Goal: Transaction & Acquisition: Purchase product/service

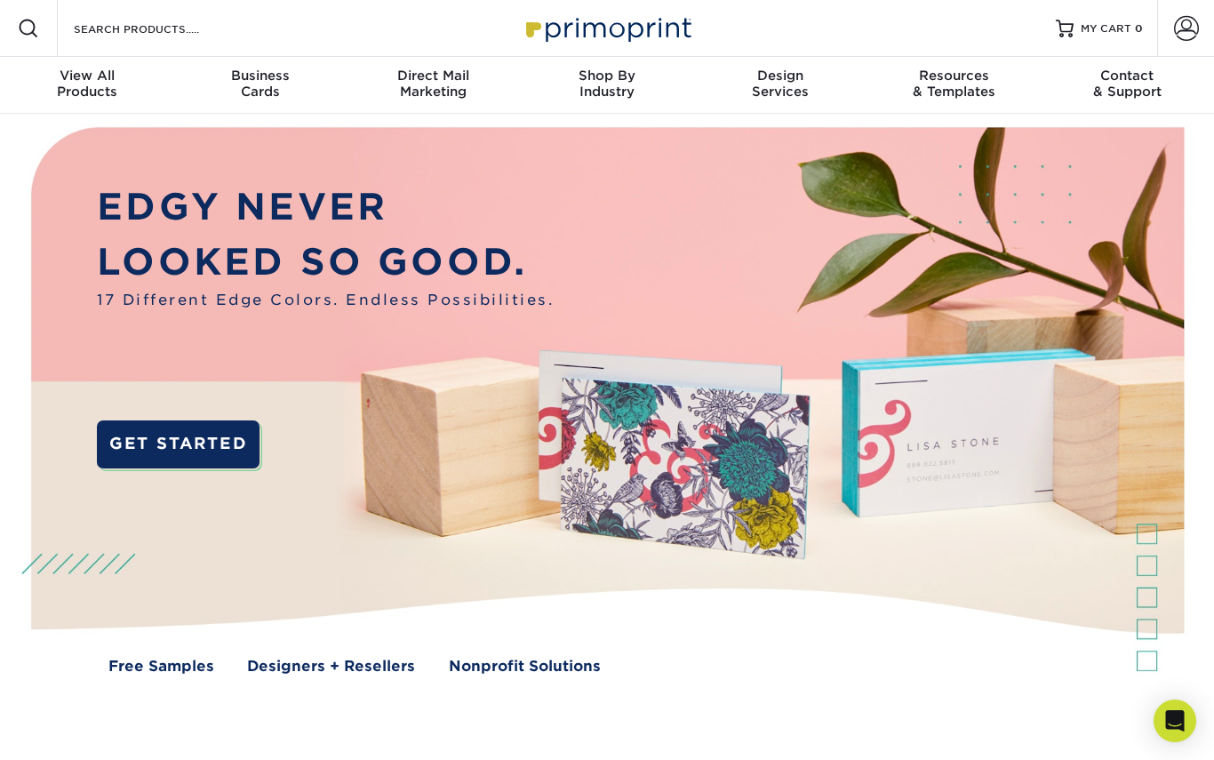
click at [256, 80] on span "Business" at bounding box center [259, 76] width 173 height 16
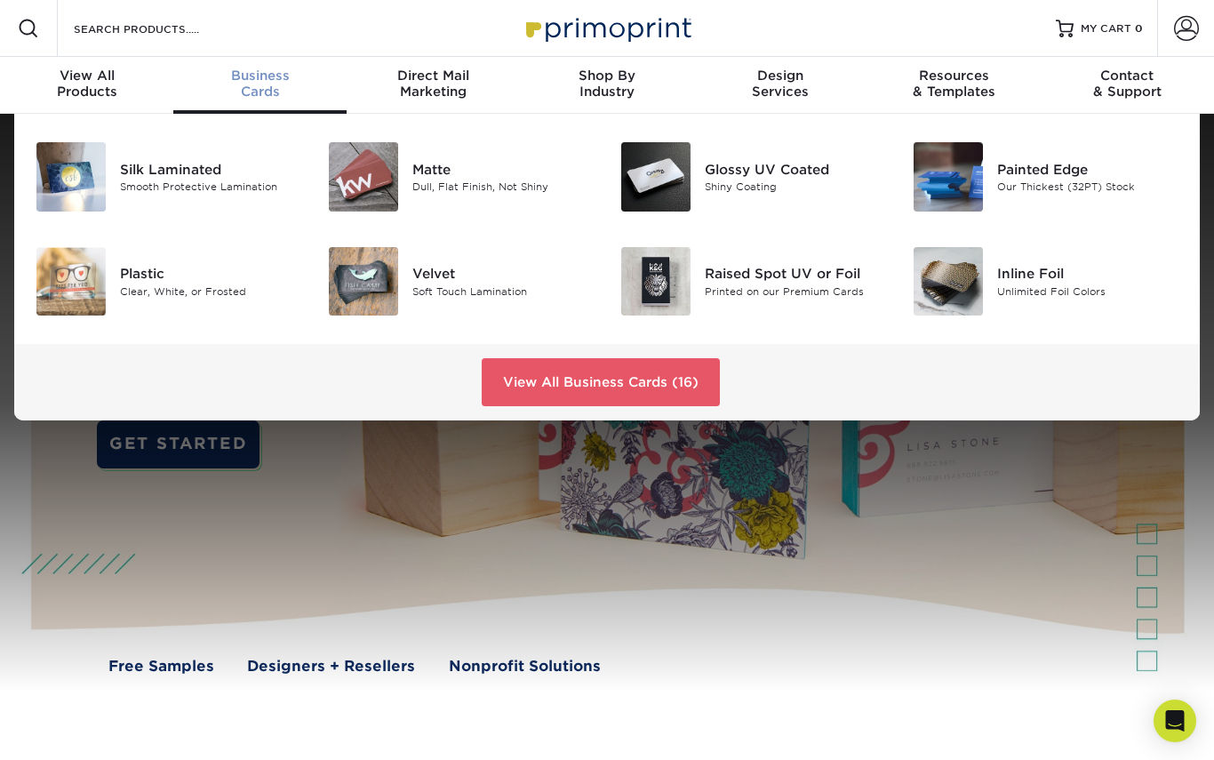
click at [126, 269] on div "Plastic" at bounding box center [210, 274] width 181 height 20
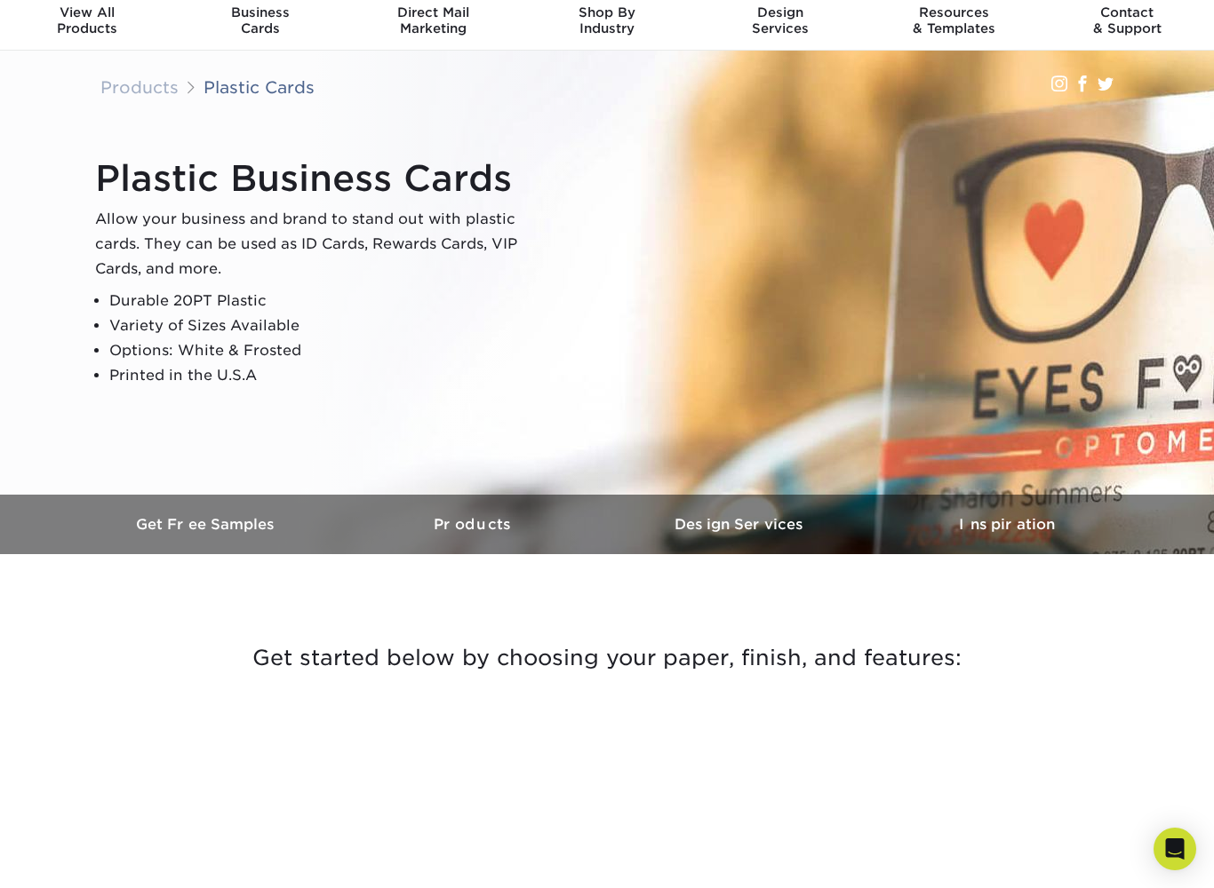
scroll to position [64, 0]
click at [183, 522] on h3 "Get Free Samples" at bounding box center [207, 523] width 267 height 17
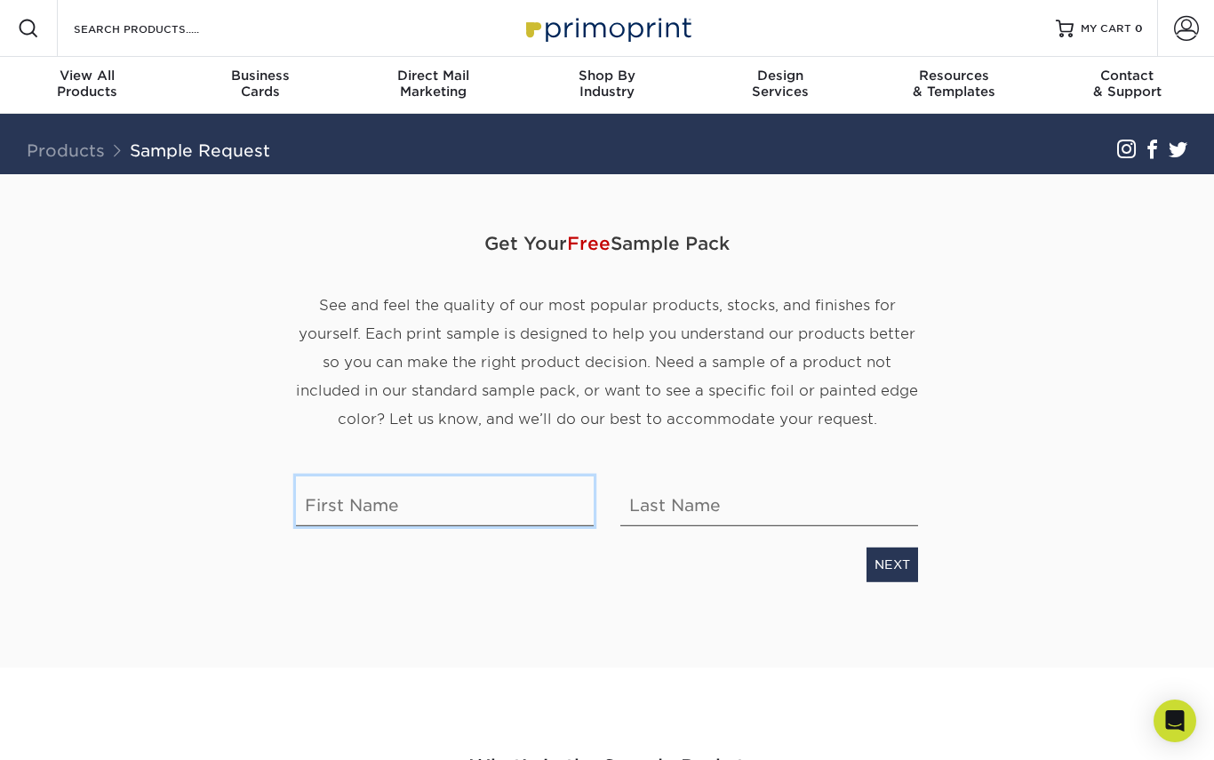
click at [354, 525] on input "text" at bounding box center [445, 501] width 298 height 50
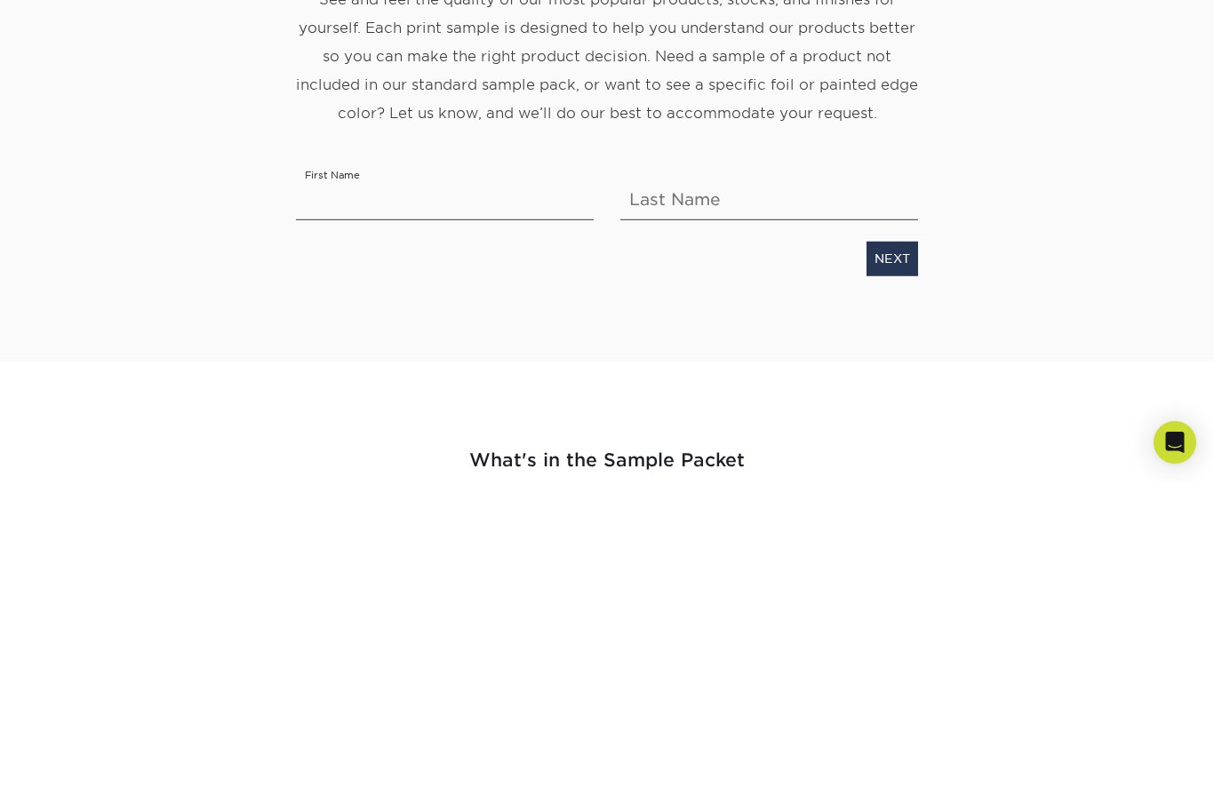
type input "Amro"
type input "Abdelwahab"
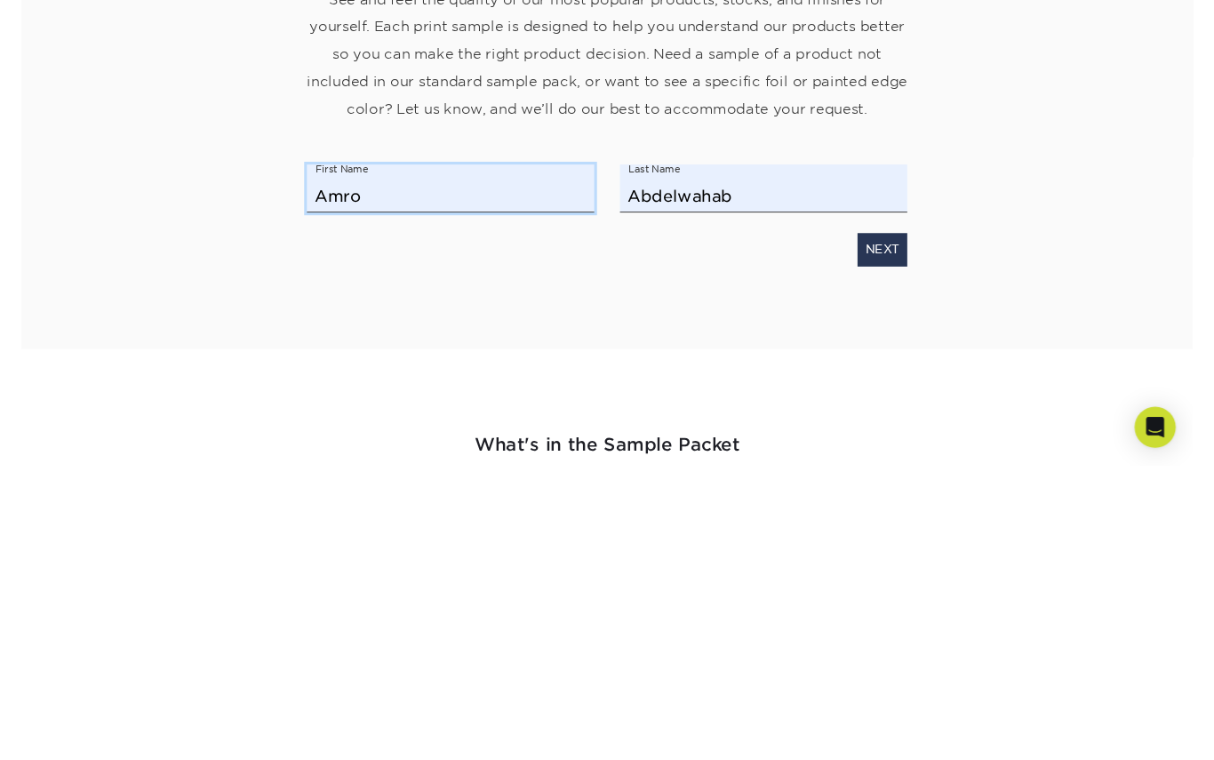
scroll to position [306, 0]
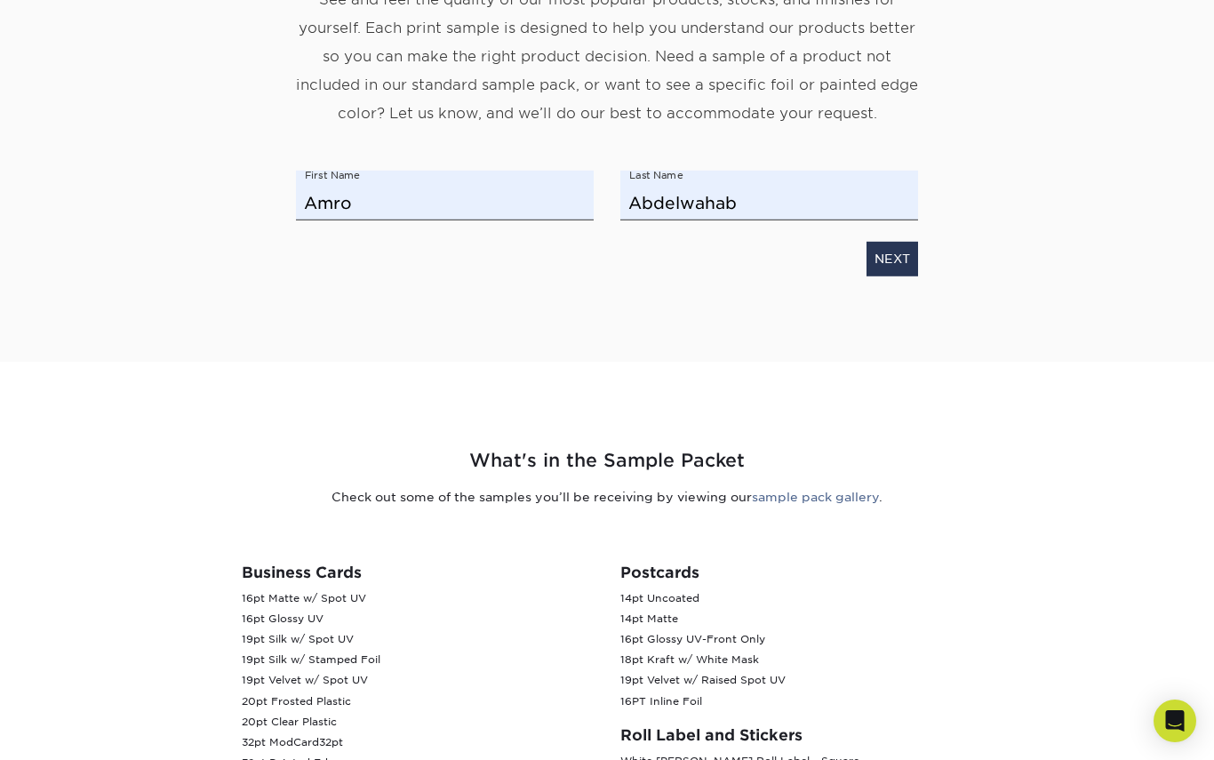
click at [910, 262] on link "NEXT" at bounding box center [892, 259] width 52 height 34
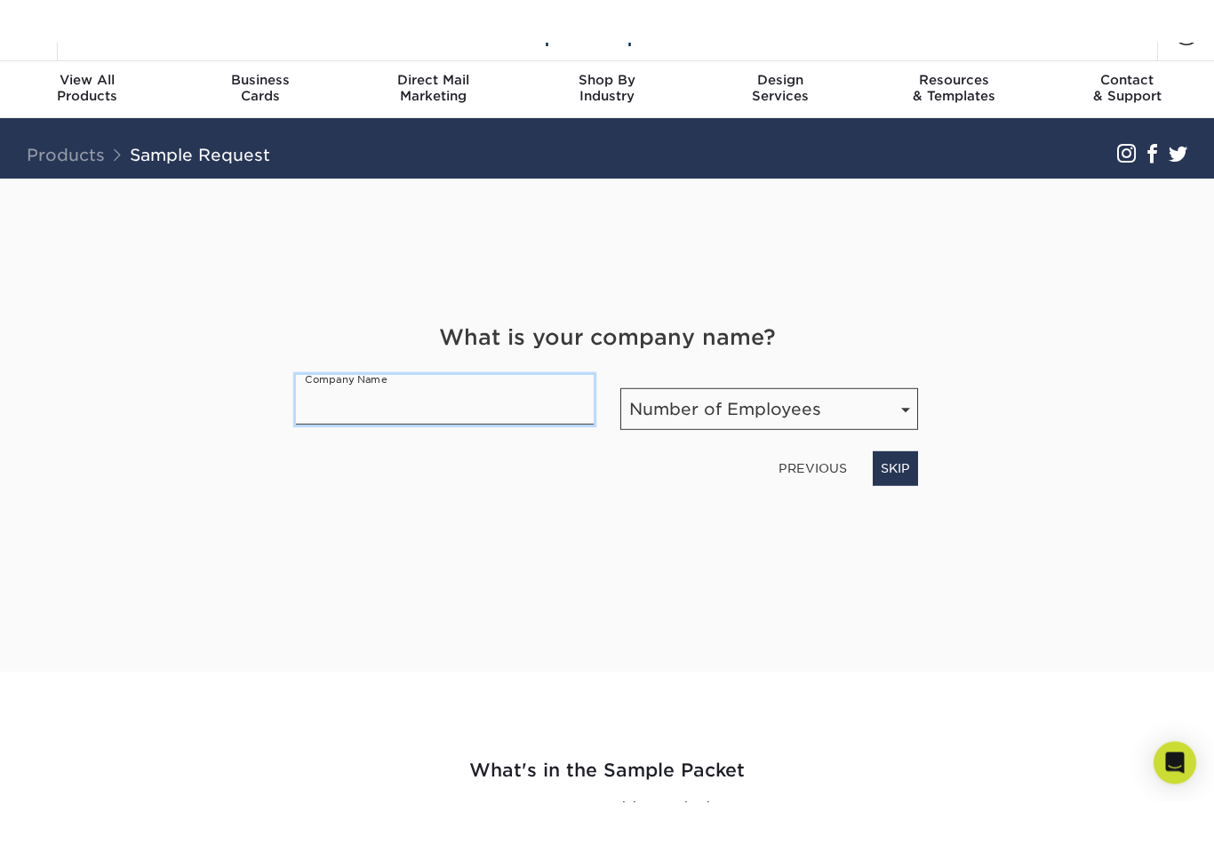
scroll to position [0, 0]
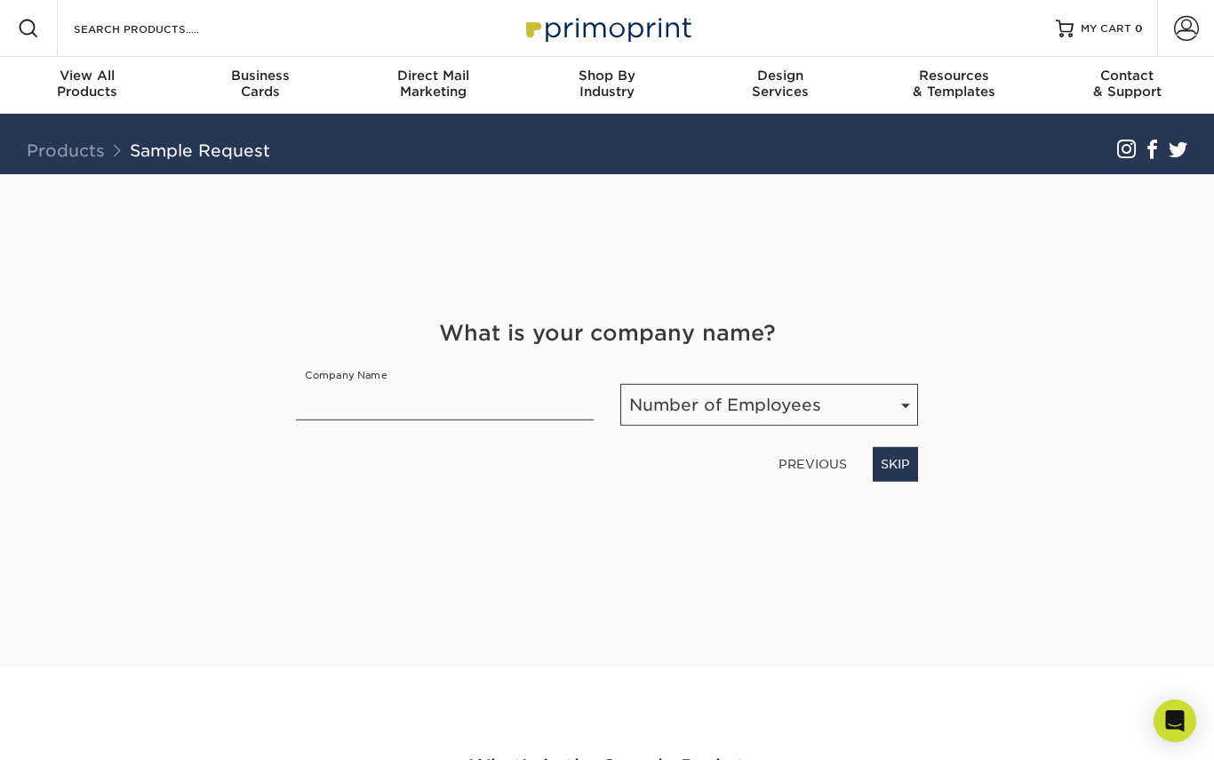
click at [903, 465] on link "SKIP" at bounding box center [894, 464] width 45 height 34
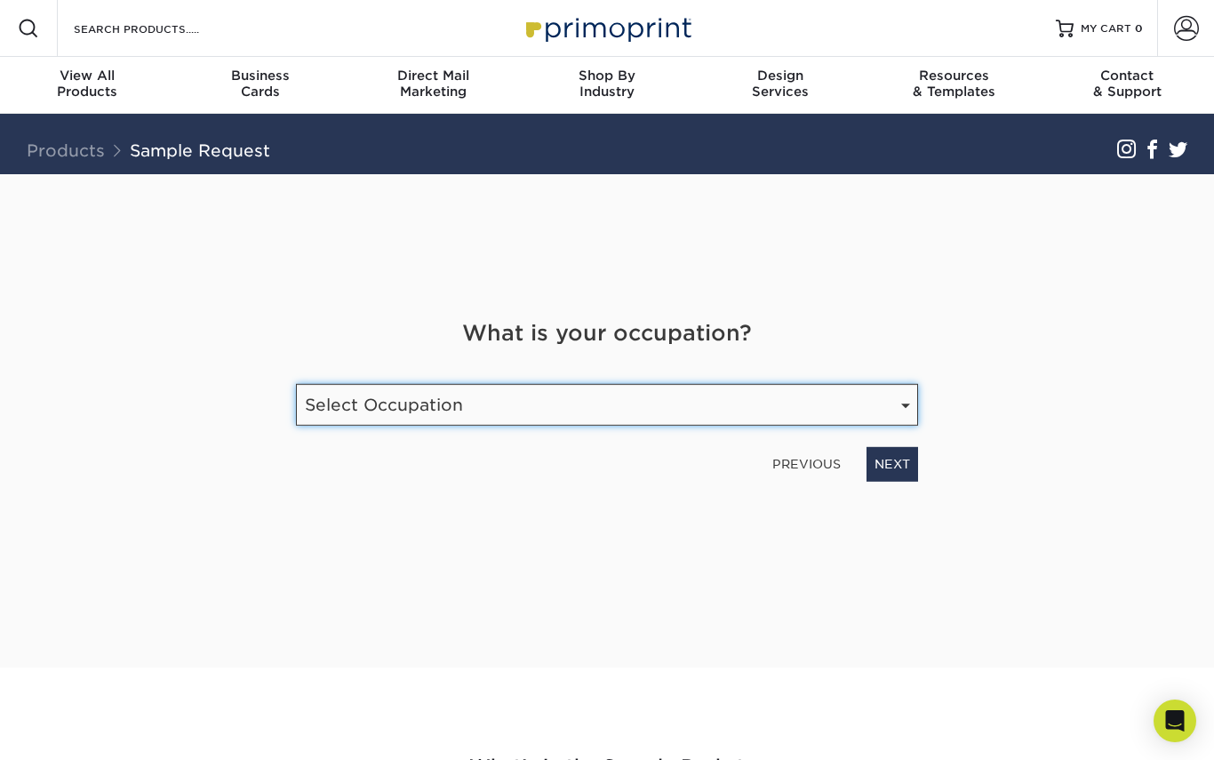
click at [866, 398] on select "Select Occupation Agency Automotive Blogger Cleaning Services Construction Educ…" at bounding box center [607, 405] width 622 height 42
select select "Entertainment"
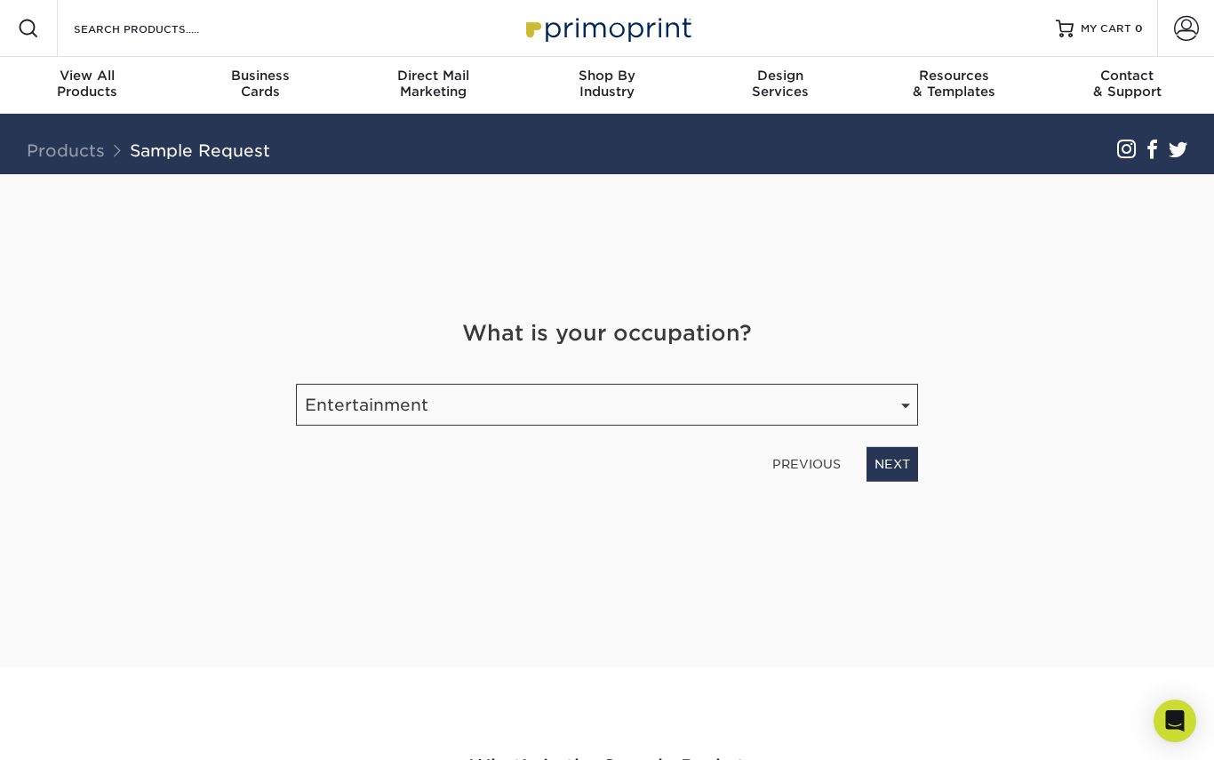
click at [899, 455] on link "NEXT" at bounding box center [892, 464] width 52 height 34
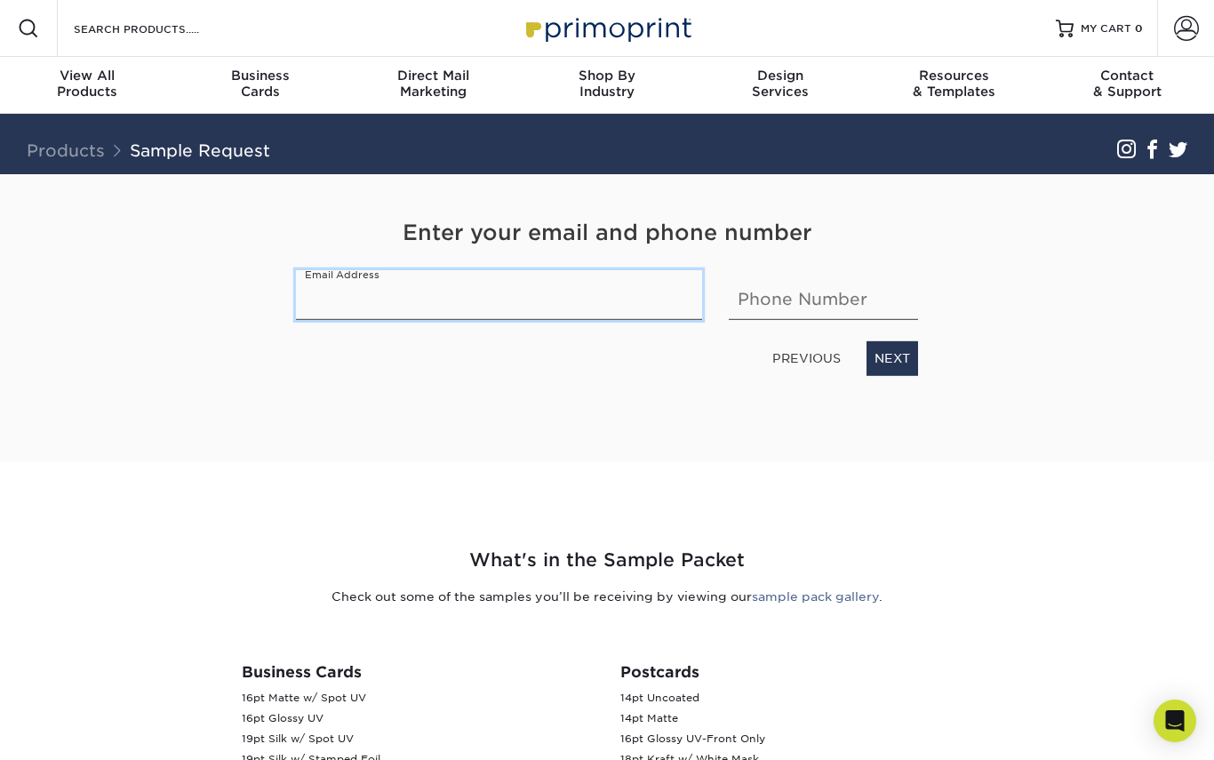
click at [330, 303] on input "email" at bounding box center [499, 295] width 406 height 50
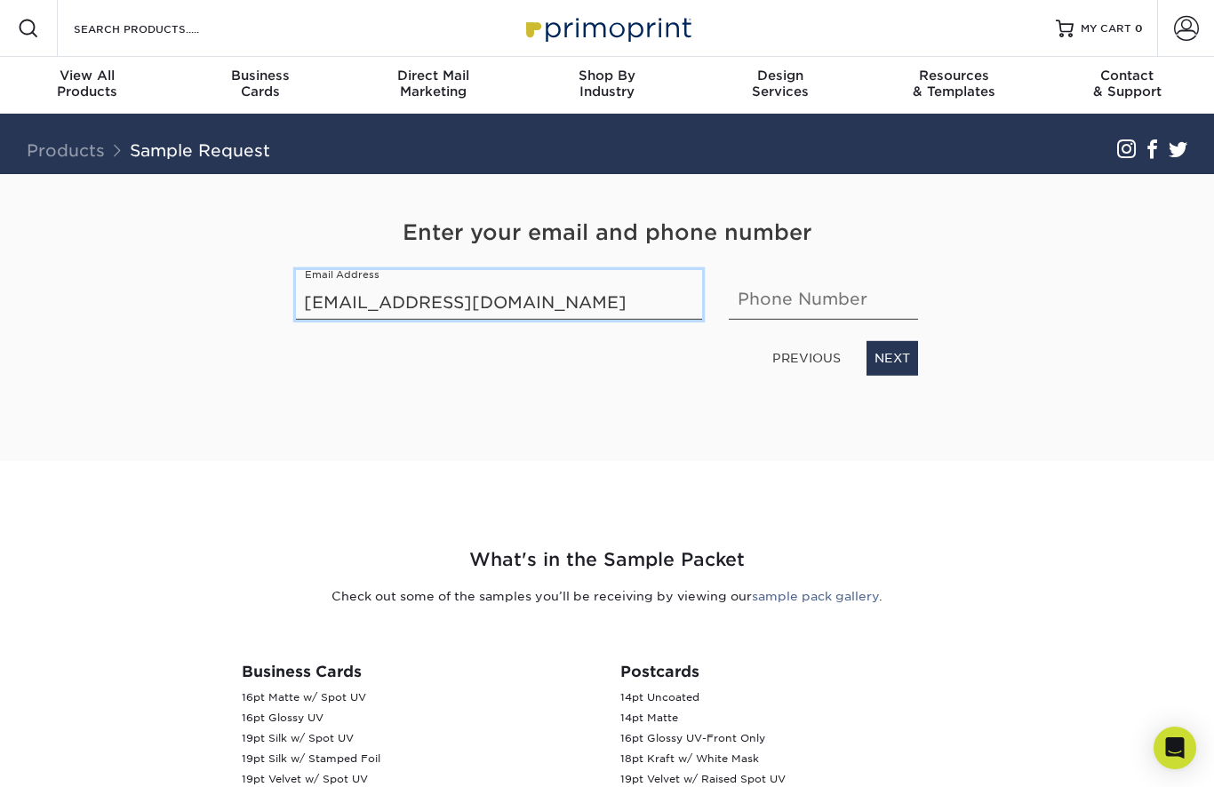
type input "amroalfatih@gmail.com"
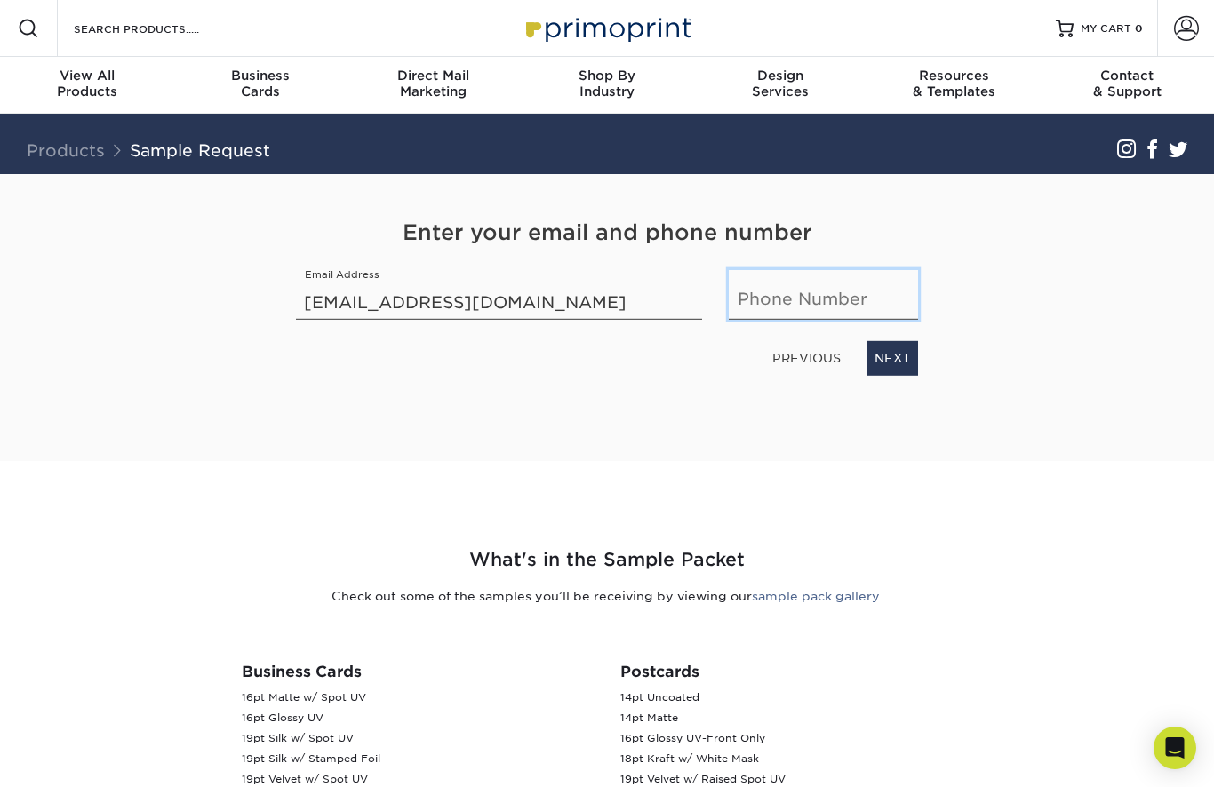
click at [896, 280] on input "text" at bounding box center [822, 295] width 189 height 50
type input "4692036231"
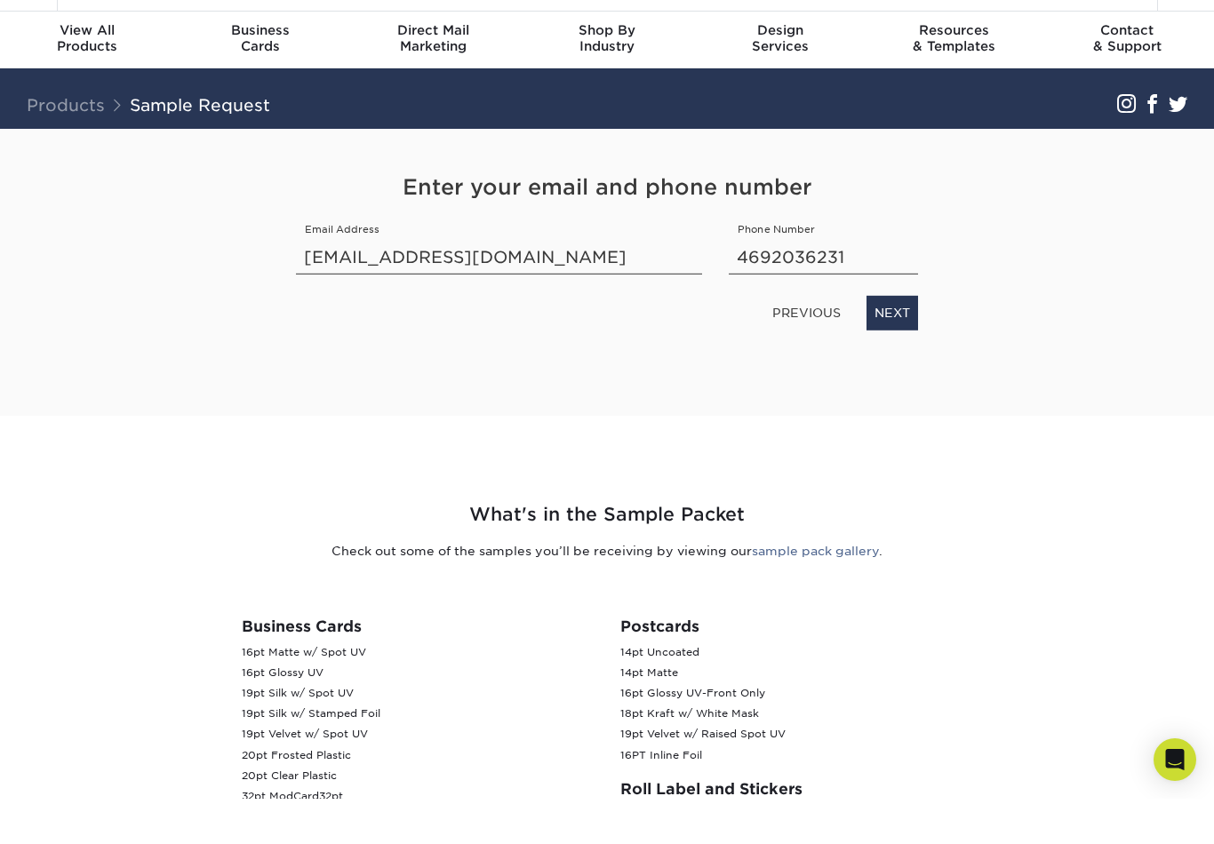
click at [908, 341] on link "NEXT" at bounding box center [892, 358] width 52 height 34
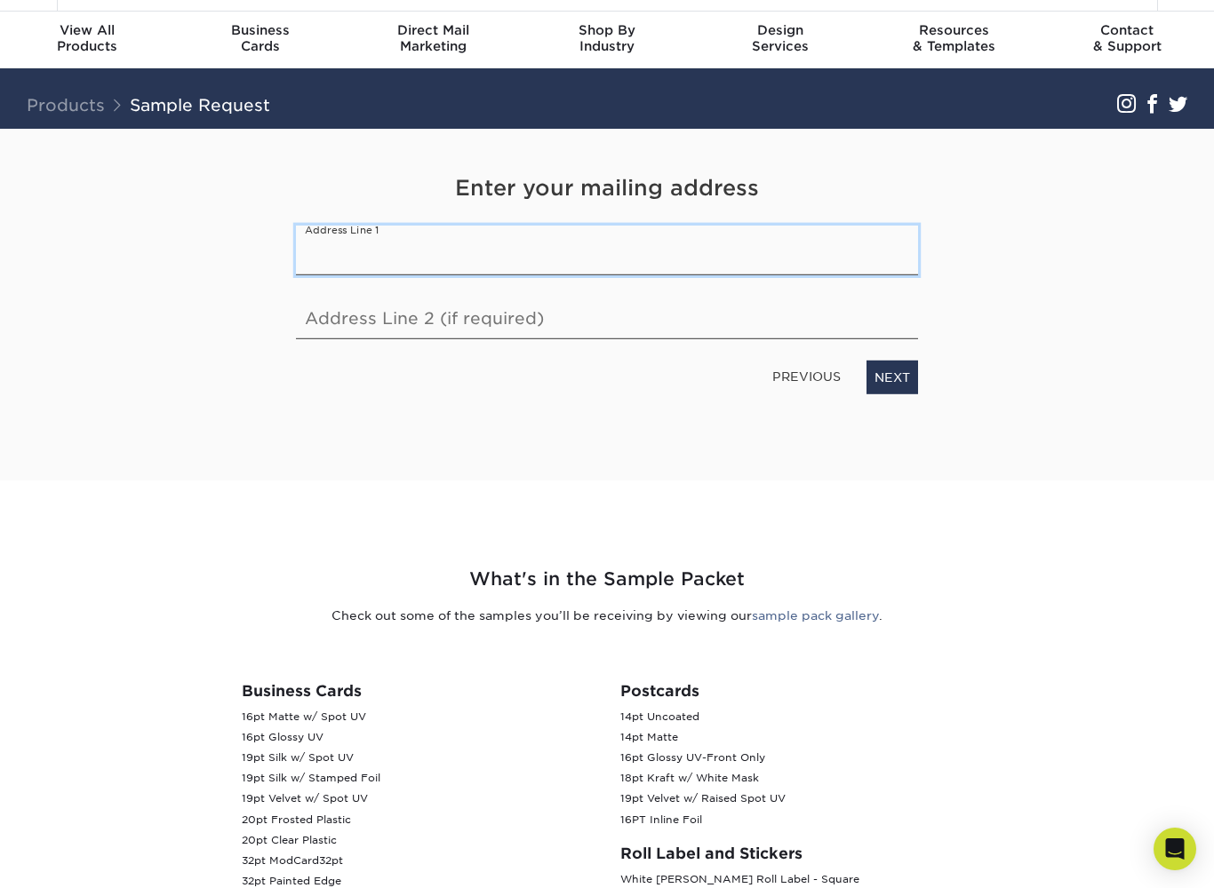
click at [892, 246] on input "text" at bounding box center [607, 250] width 622 height 50
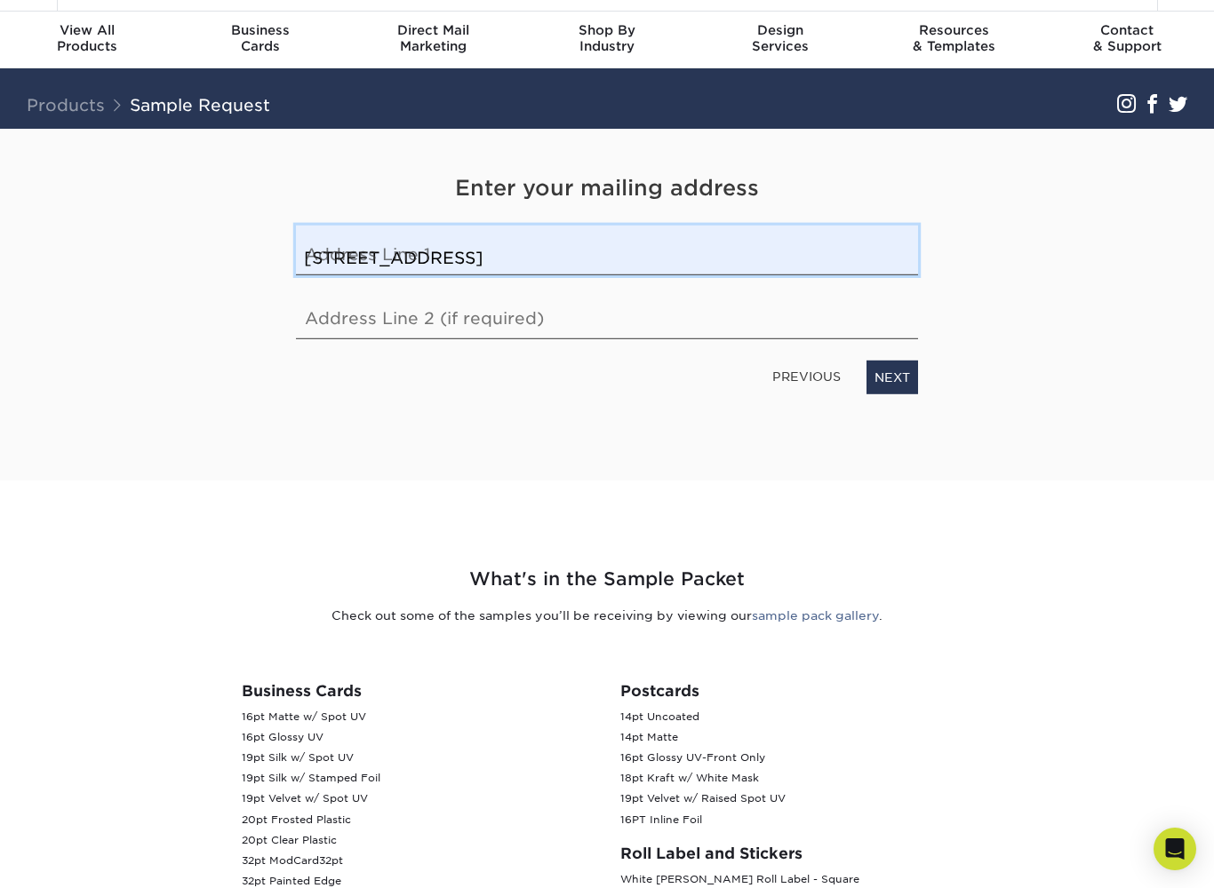
click at [884, 258] on input "2198 Avocado Drive" at bounding box center [607, 250] width 622 height 50
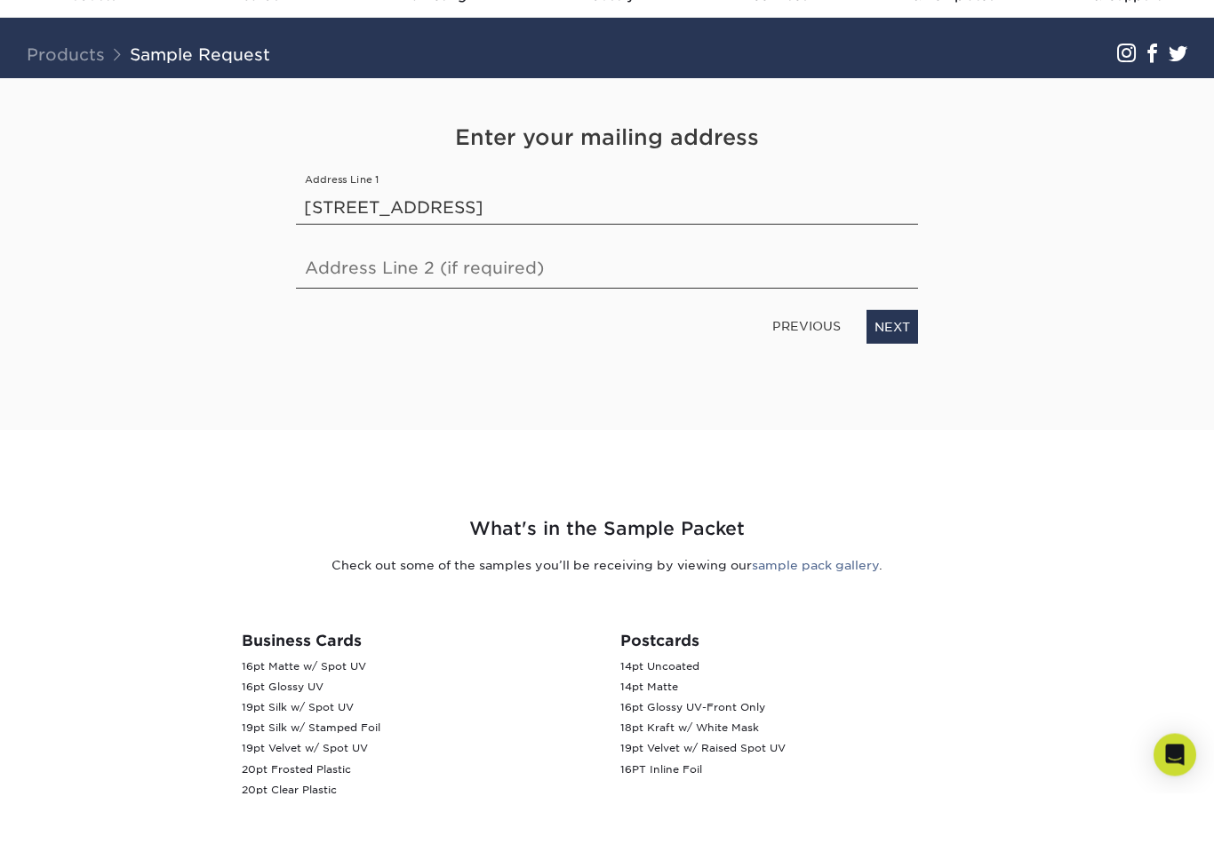
click at [903, 360] on link "NEXT" at bounding box center [892, 377] width 52 height 34
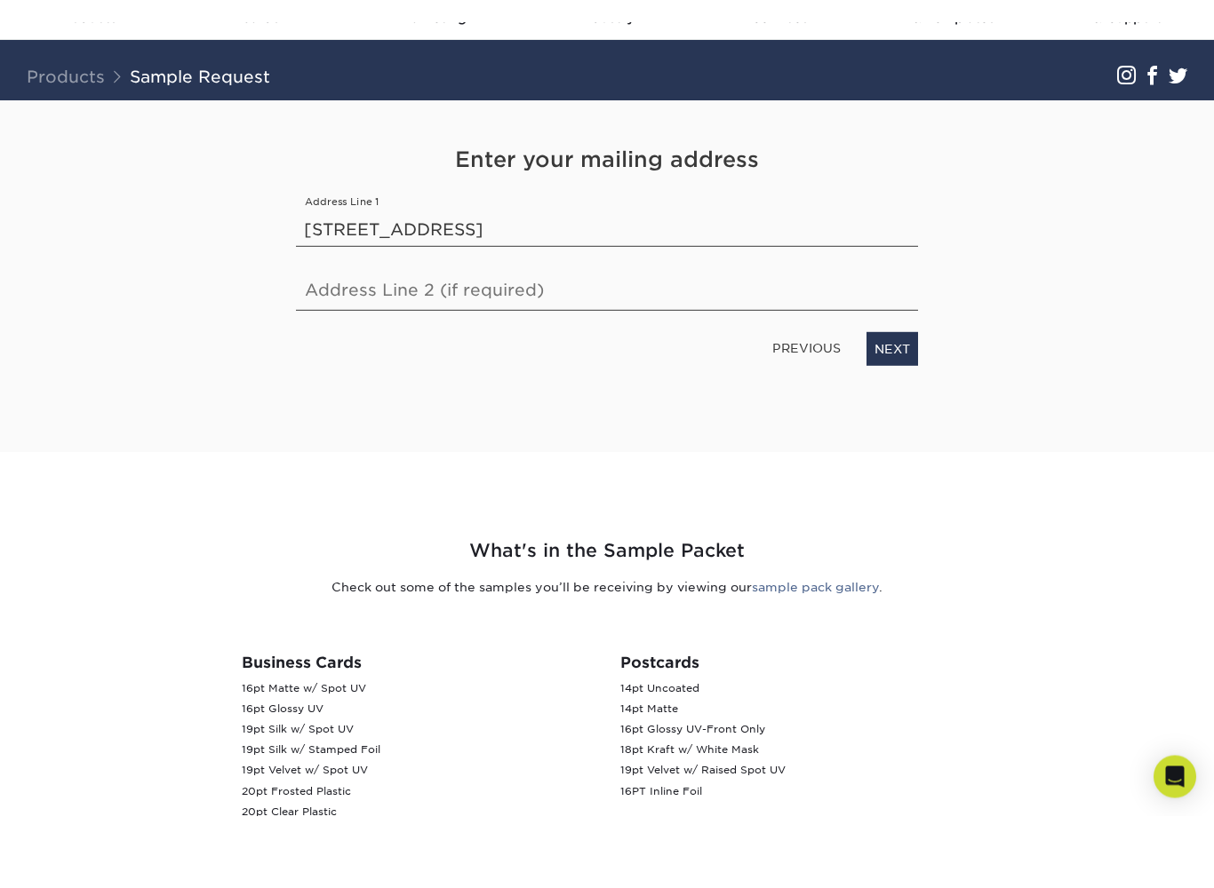
scroll to position [96, 0]
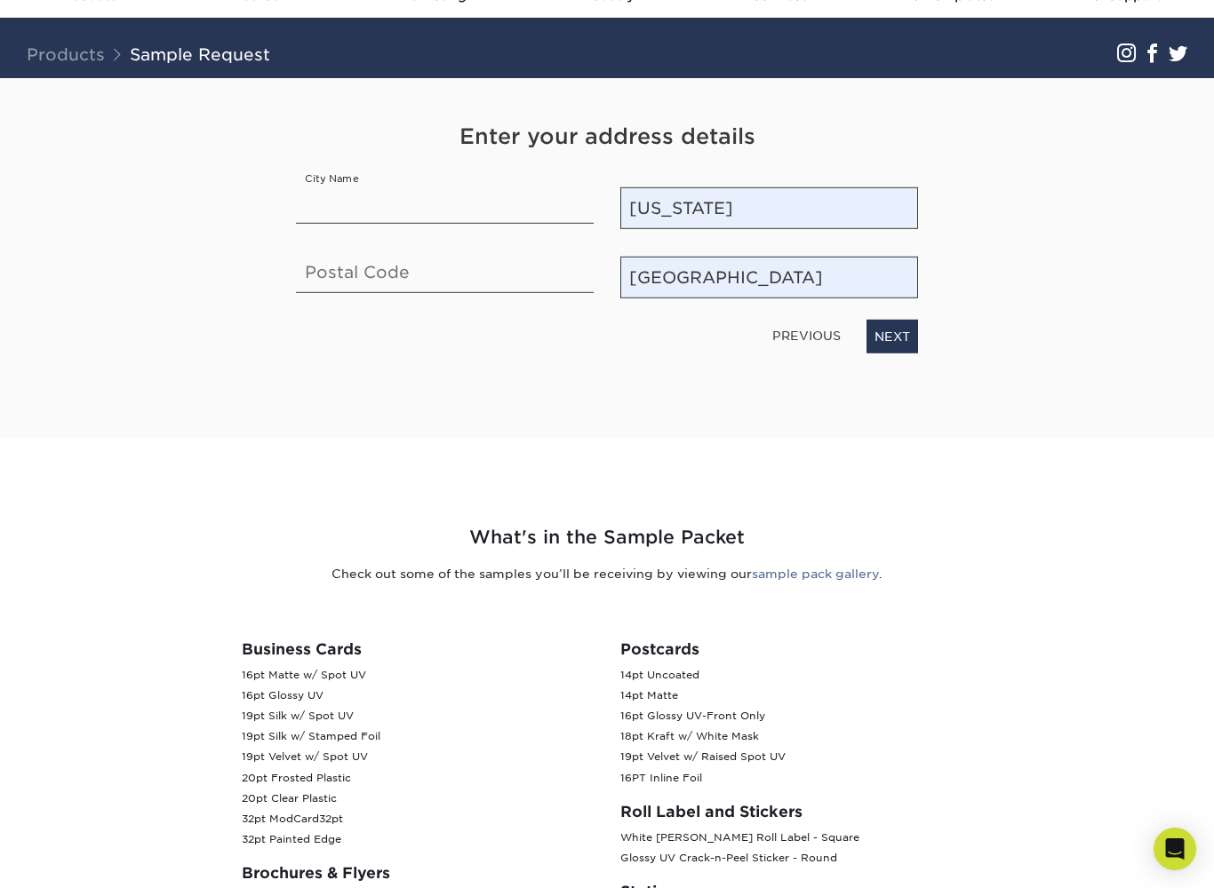
click at [816, 330] on link "PREVIOUS" at bounding box center [806, 336] width 83 height 28
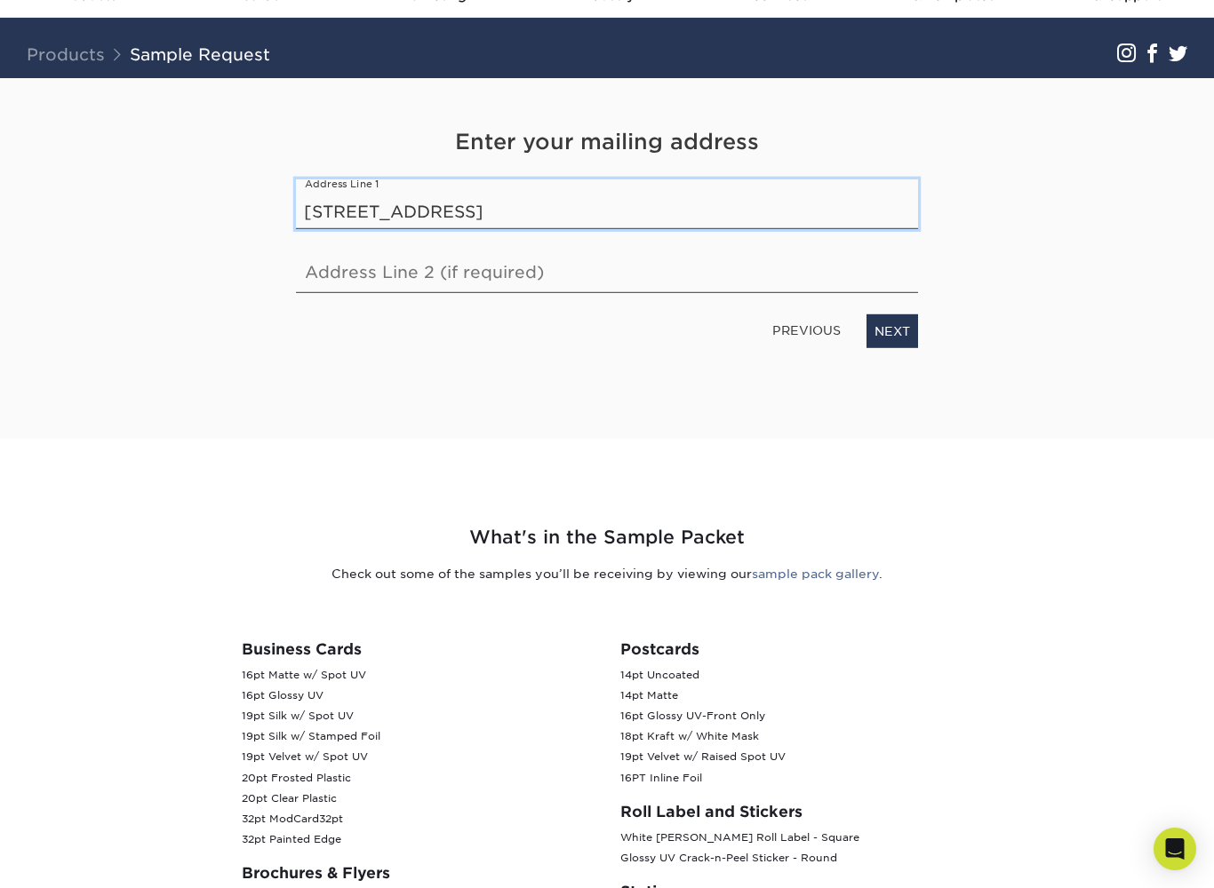
click at [789, 207] on input "2198 Avocado Drive, Tustin CA 92782" at bounding box center [607, 204] width 622 height 50
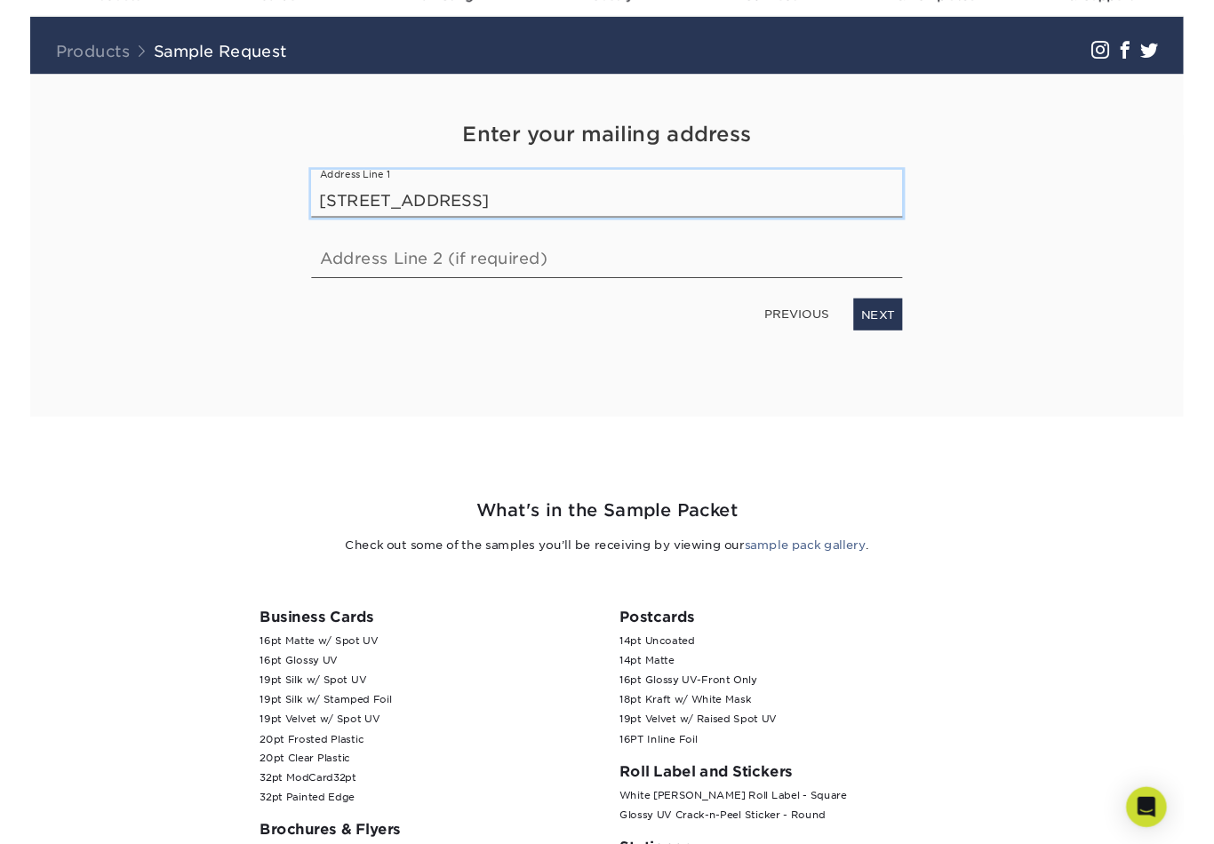
scroll to position [95, 0]
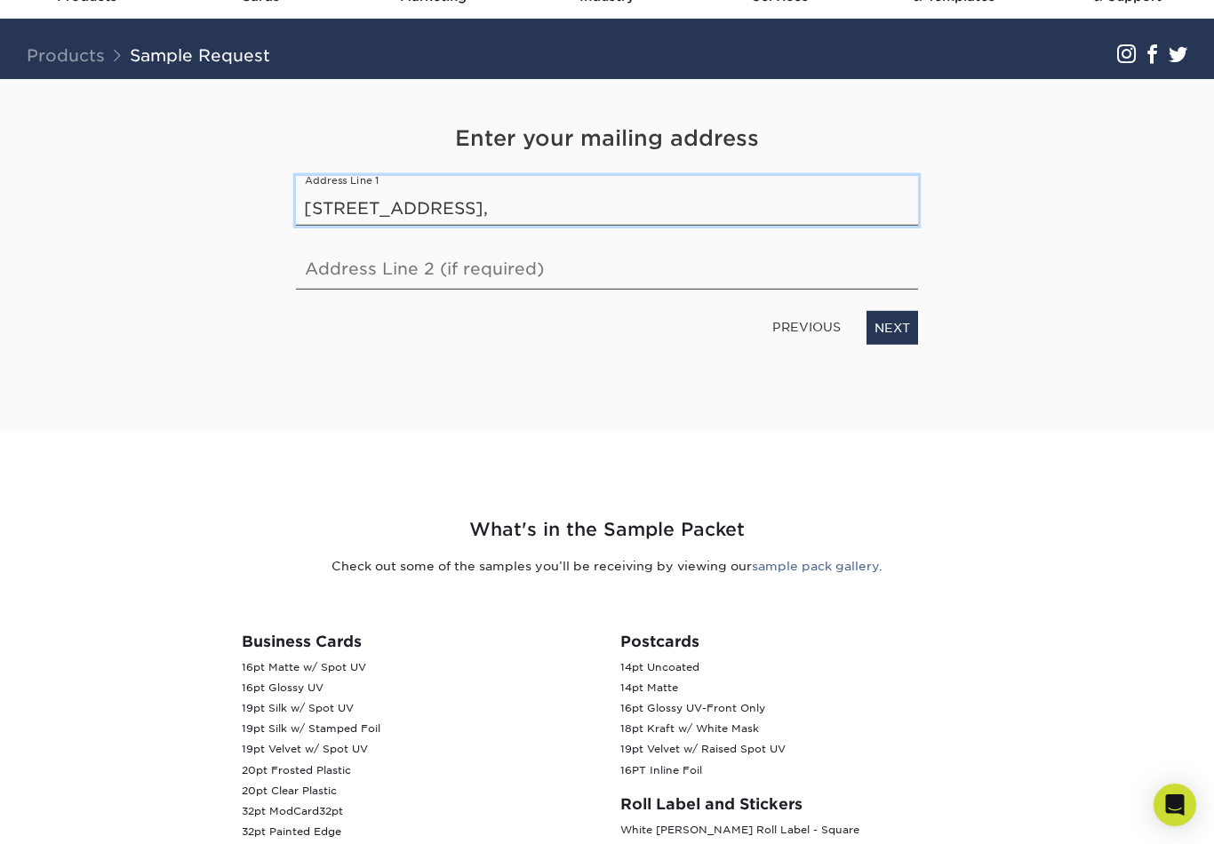
type input "2198 Avocado Drive"
click at [900, 317] on link "NEXT" at bounding box center [892, 327] width 52 height 34
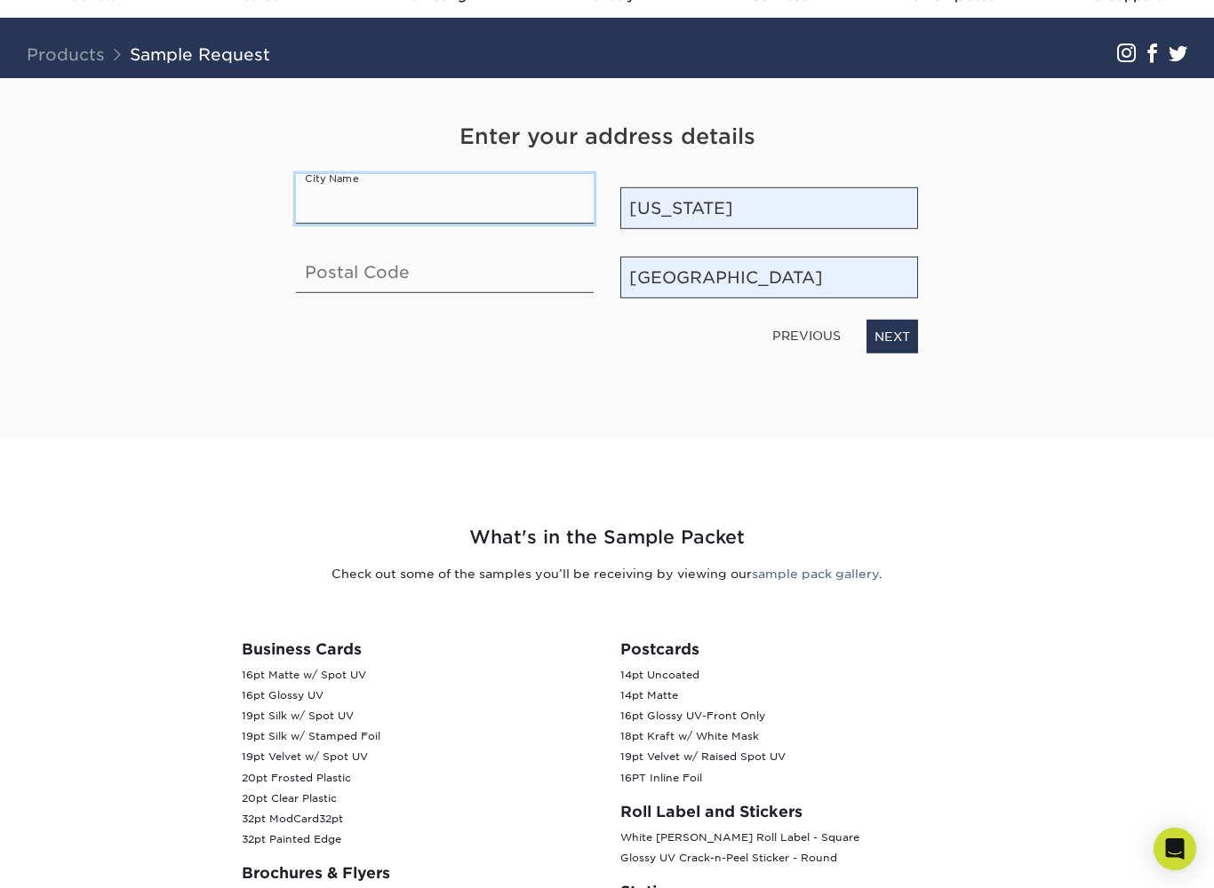
click at [343, 210] on input "text" at bounding box center [445, 198] width 298 height 50
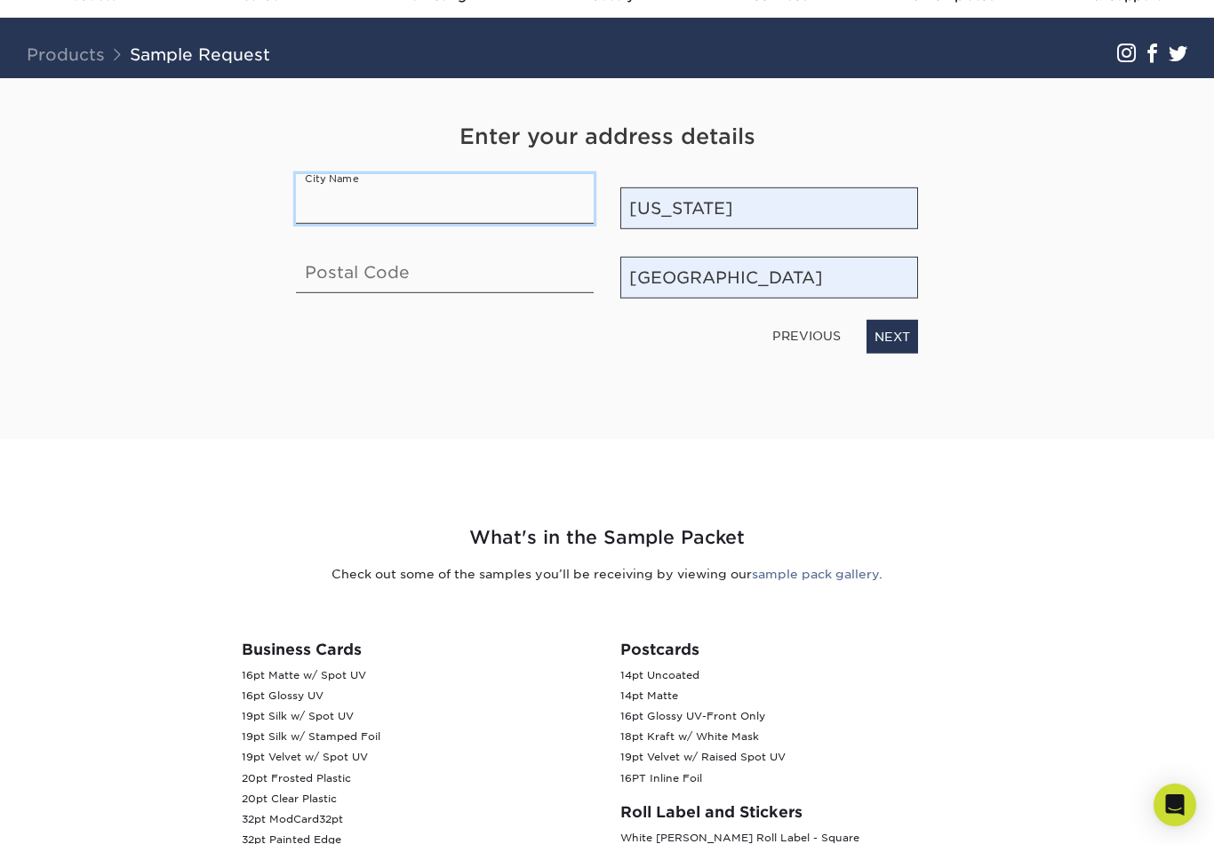
scroll to position [95, 0]
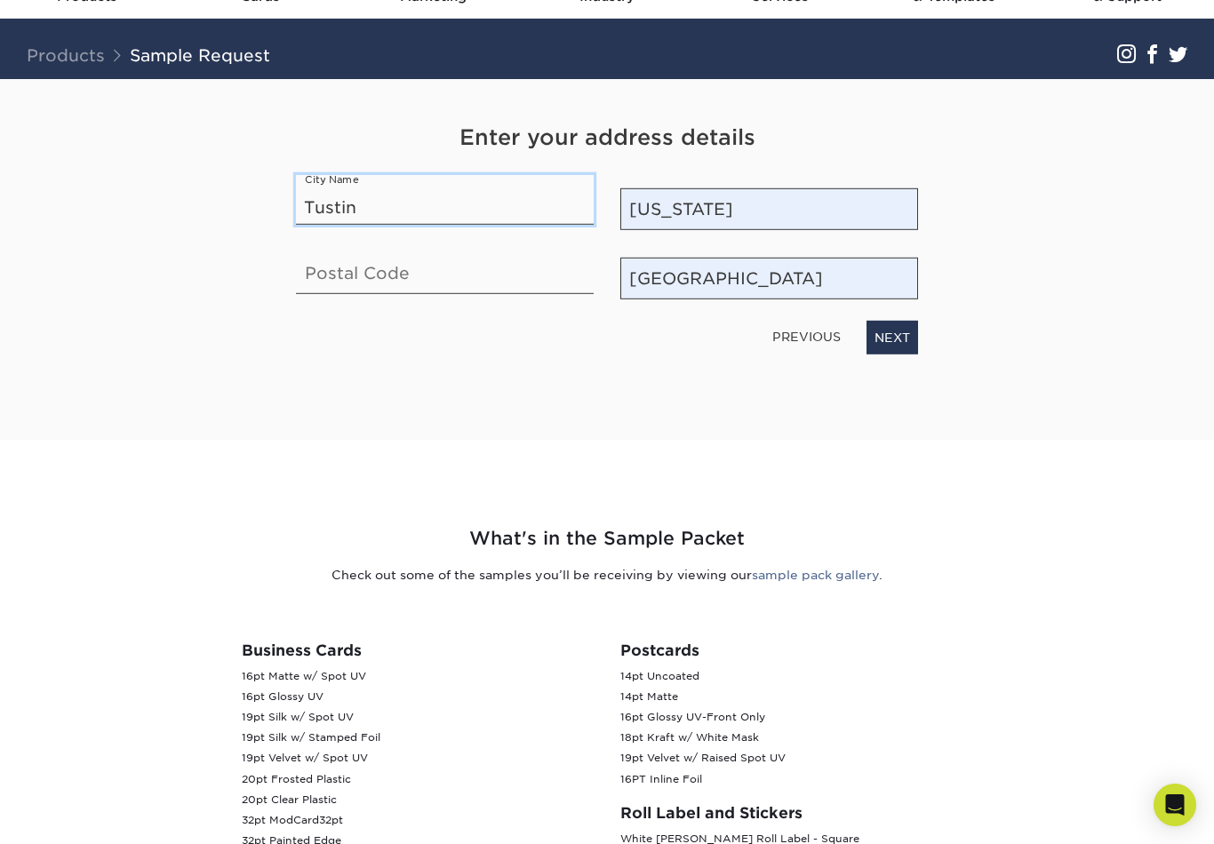
type input "Tustin"
click at [327, 279] on input "text" at bounding box center [445, 268] width 298 height 50
type input "92782"
click at [911, 333] on link "NEXT" at bounding box center [892, 337] width 52 height 34
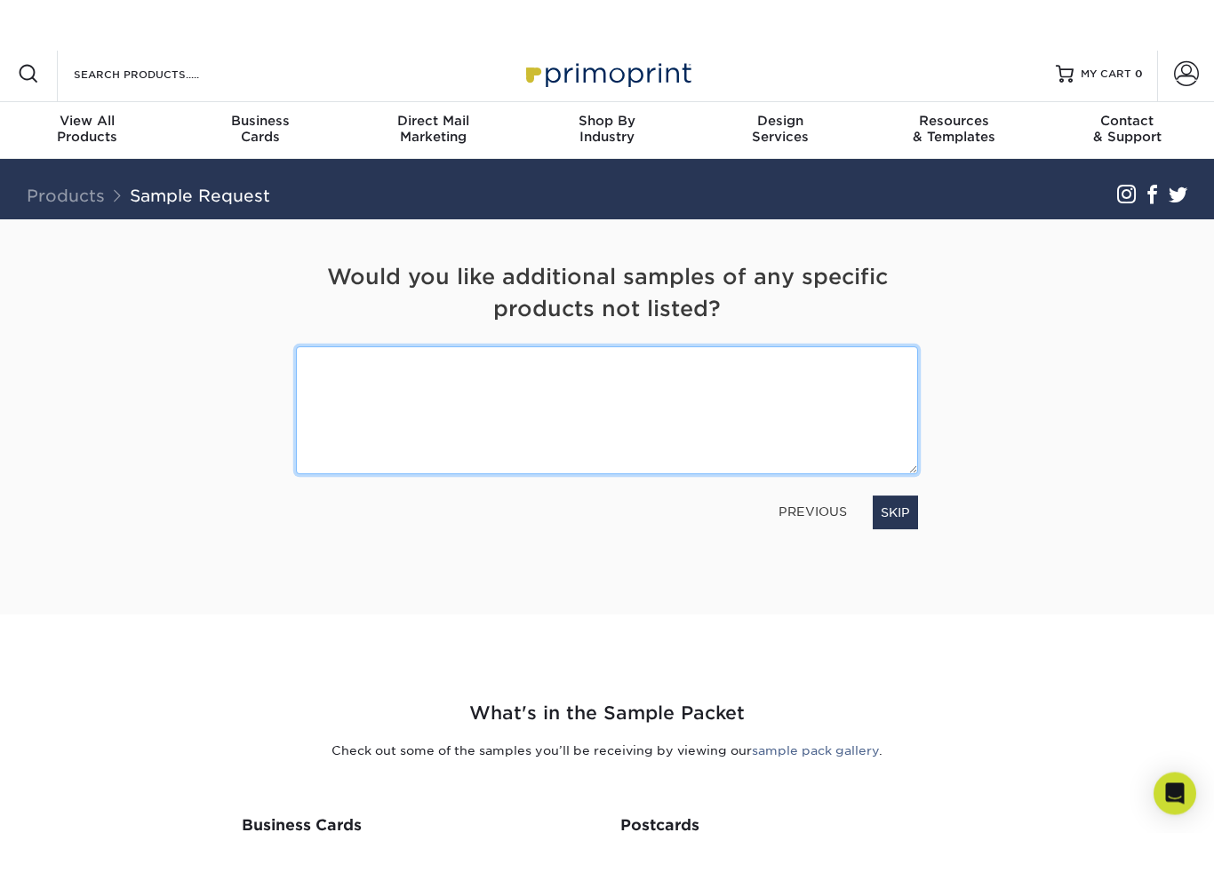
scroll to position [0, 0]
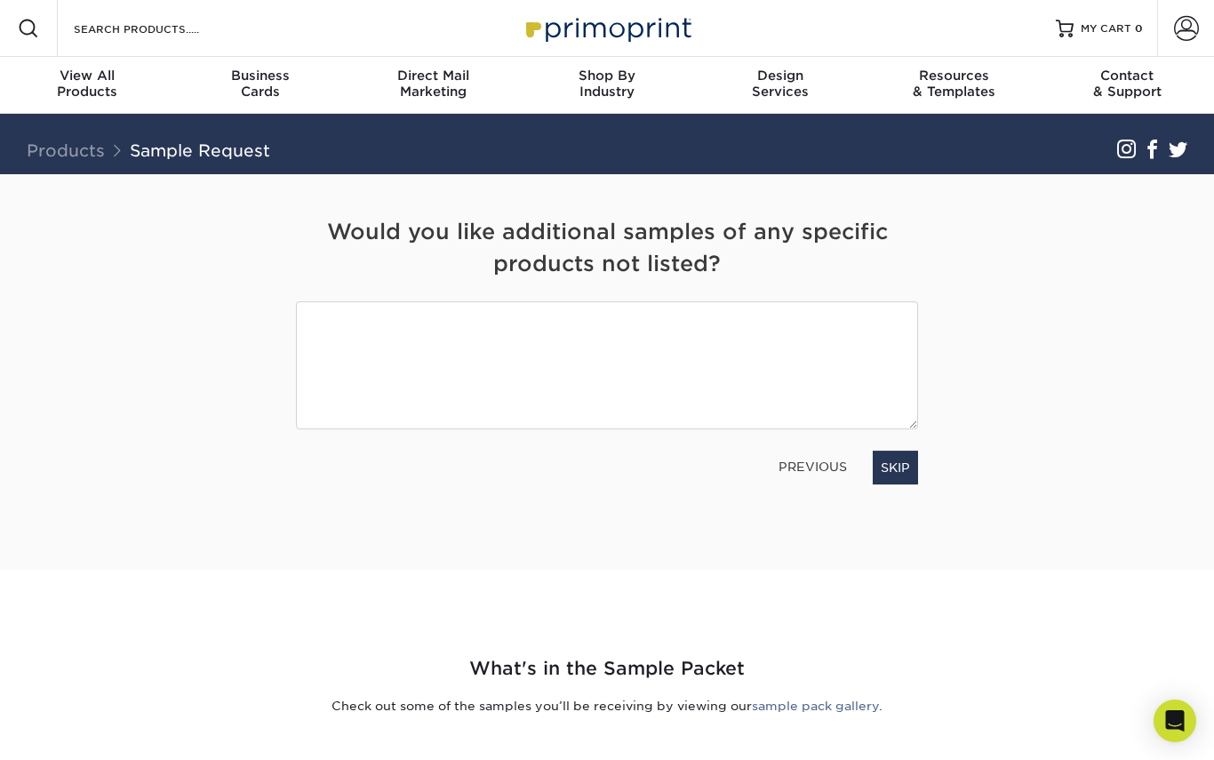
click at [970, 77] on span "Resources" at bounding box center [953, 76] width 173 height 16
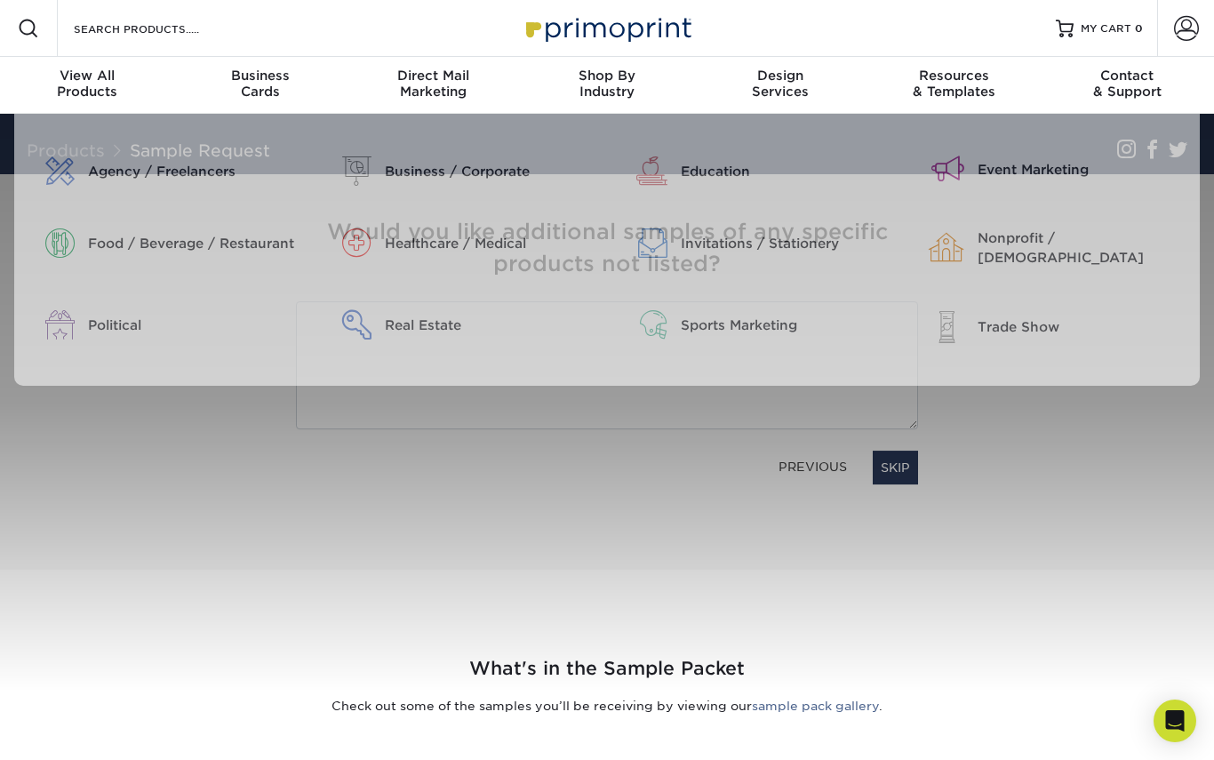
click at [419, 529] on div at bounding box center [607, 402] width 1214 height 577
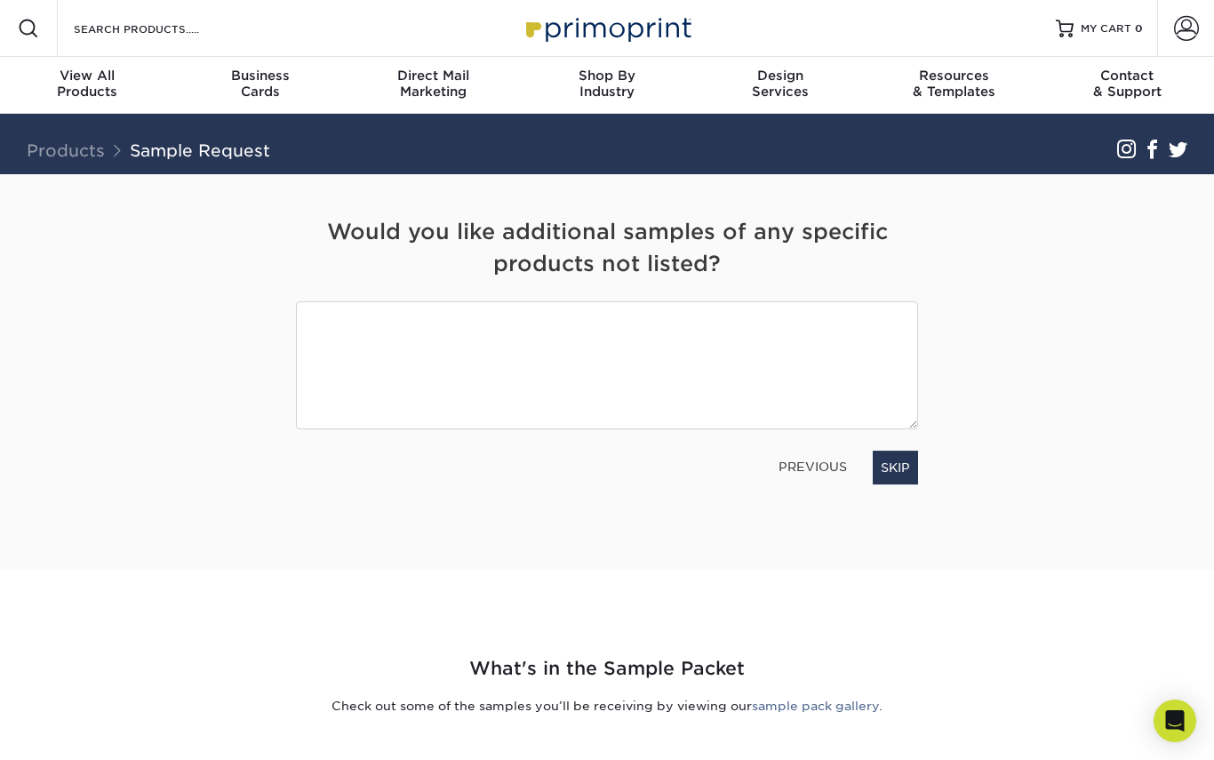
click at [892, 452] on link "SKIP" at bounding box center [894, 467] width 45 height 34
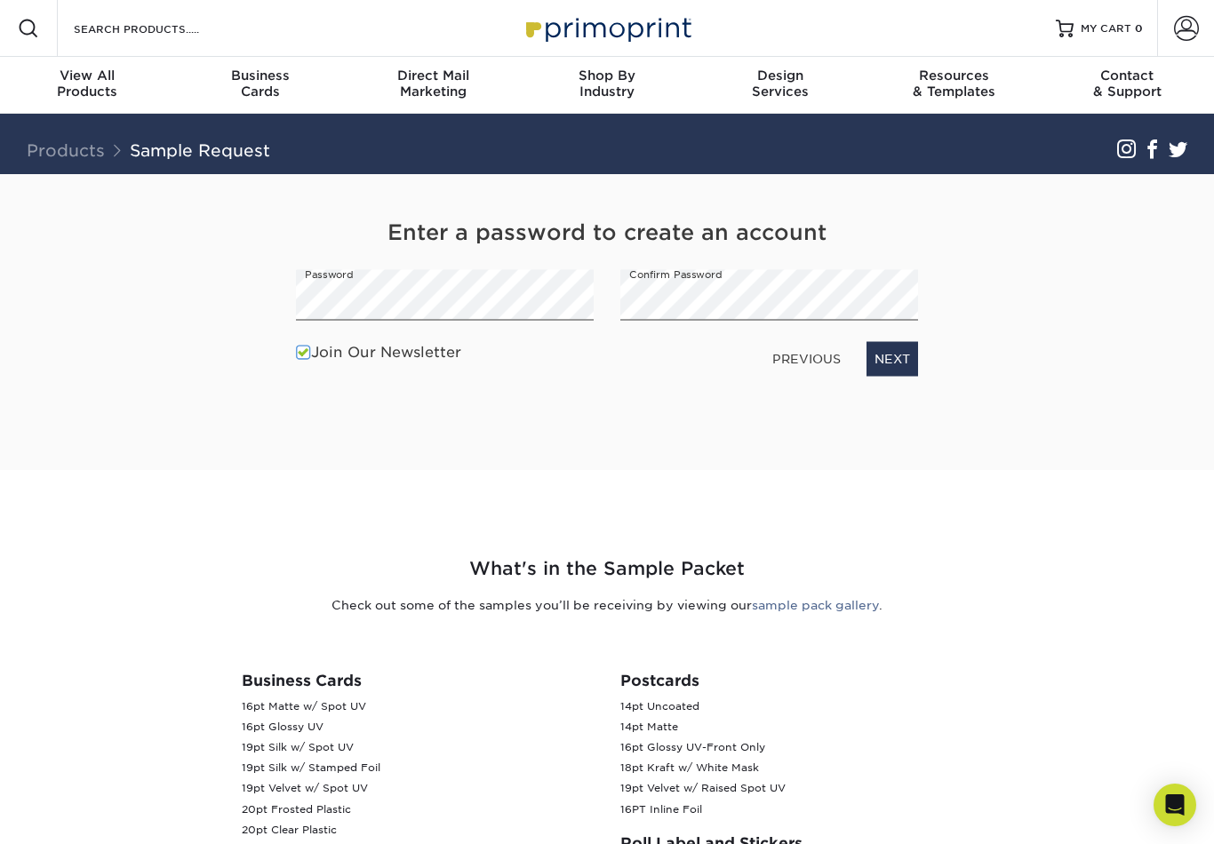
click at [916, 350] on link "NEXT" at bounding box center [892, 359] width 52 height 34
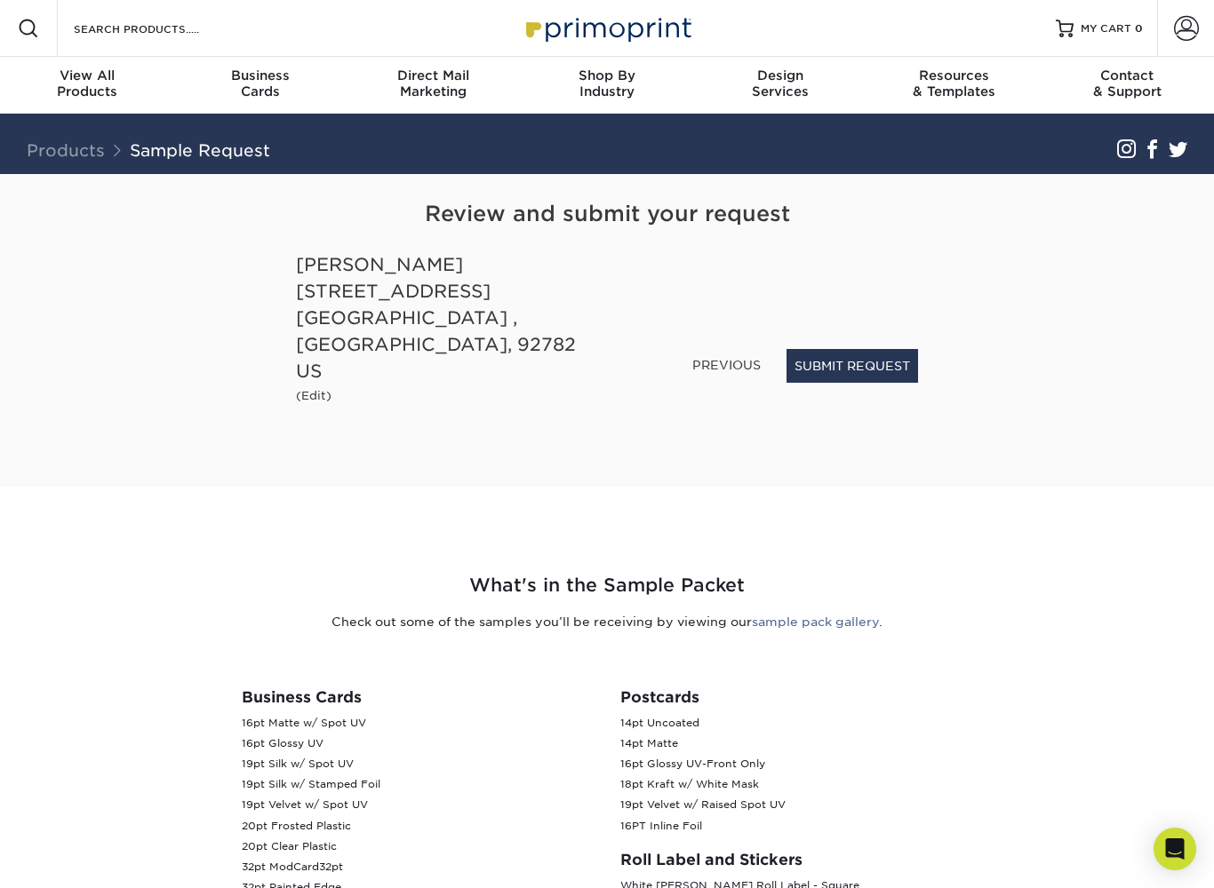
click at [900, 375] on button "SUBMIT REQUEST" at bounding box center [851, 366] width 131 height 34
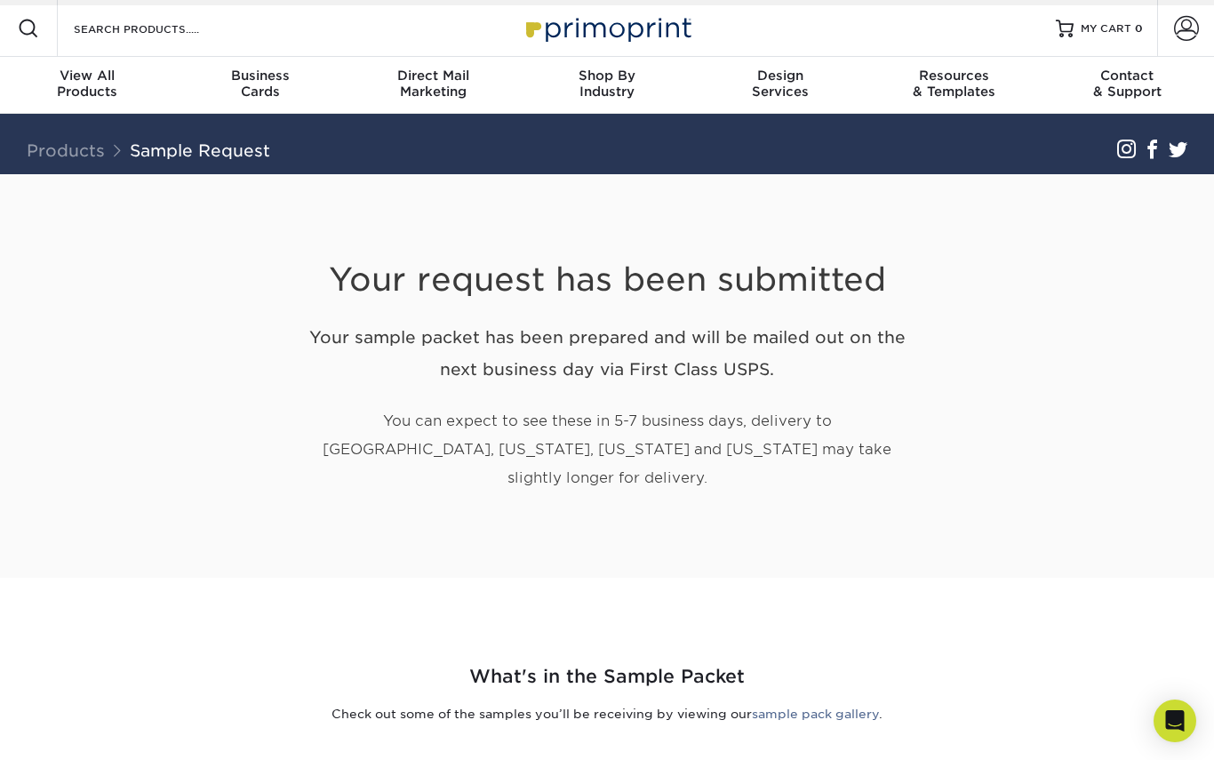
click at [243, 73] on span "Business" at bounding box center [259, 76] width 173 height 16
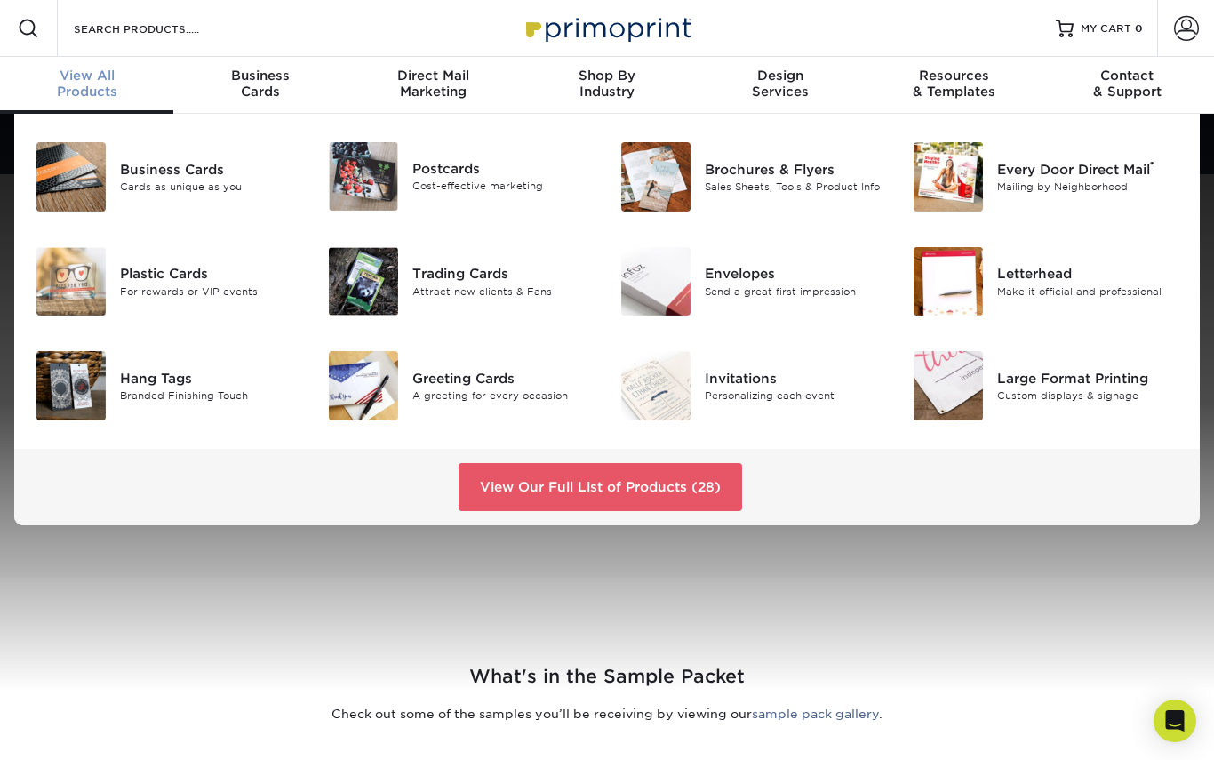
click at [422, 84] on div "Direct Mail Marketing" at bounding box center [432, 84] width 173 height 32
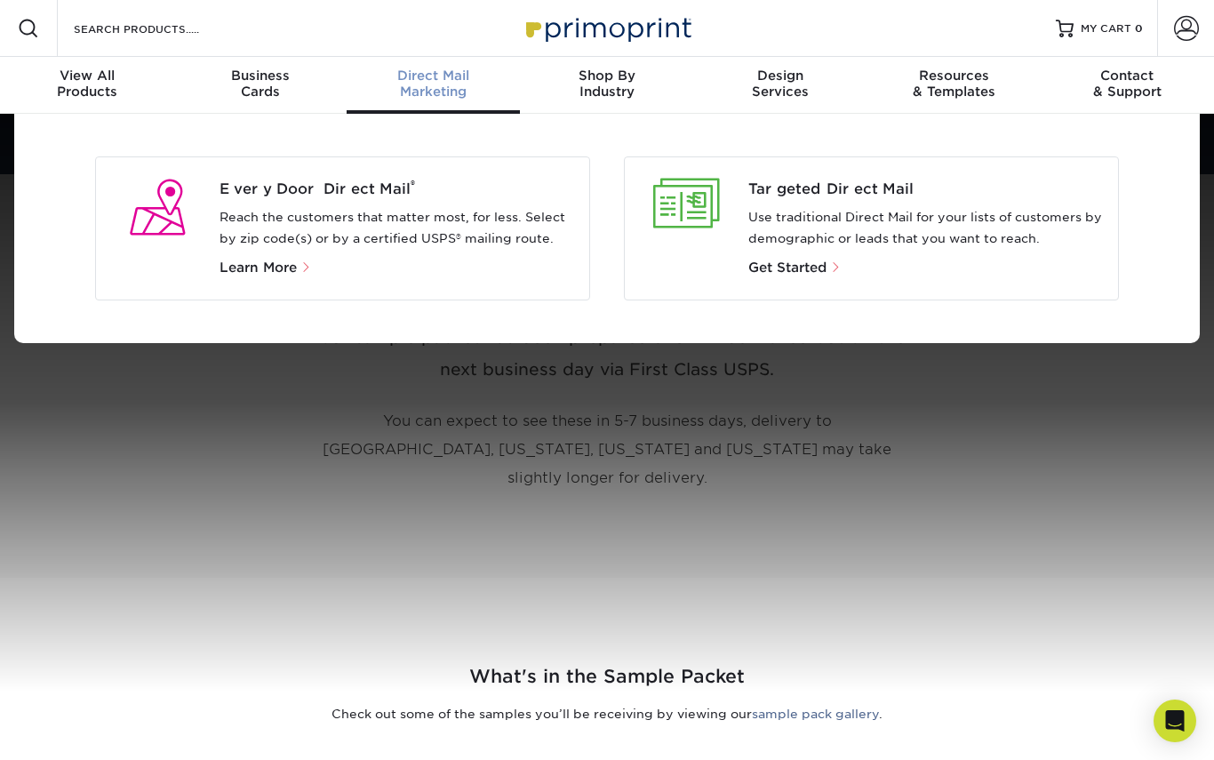
click at [608, 75] on span "Shop By" at bounding box center [606, 76] width 173 height 16
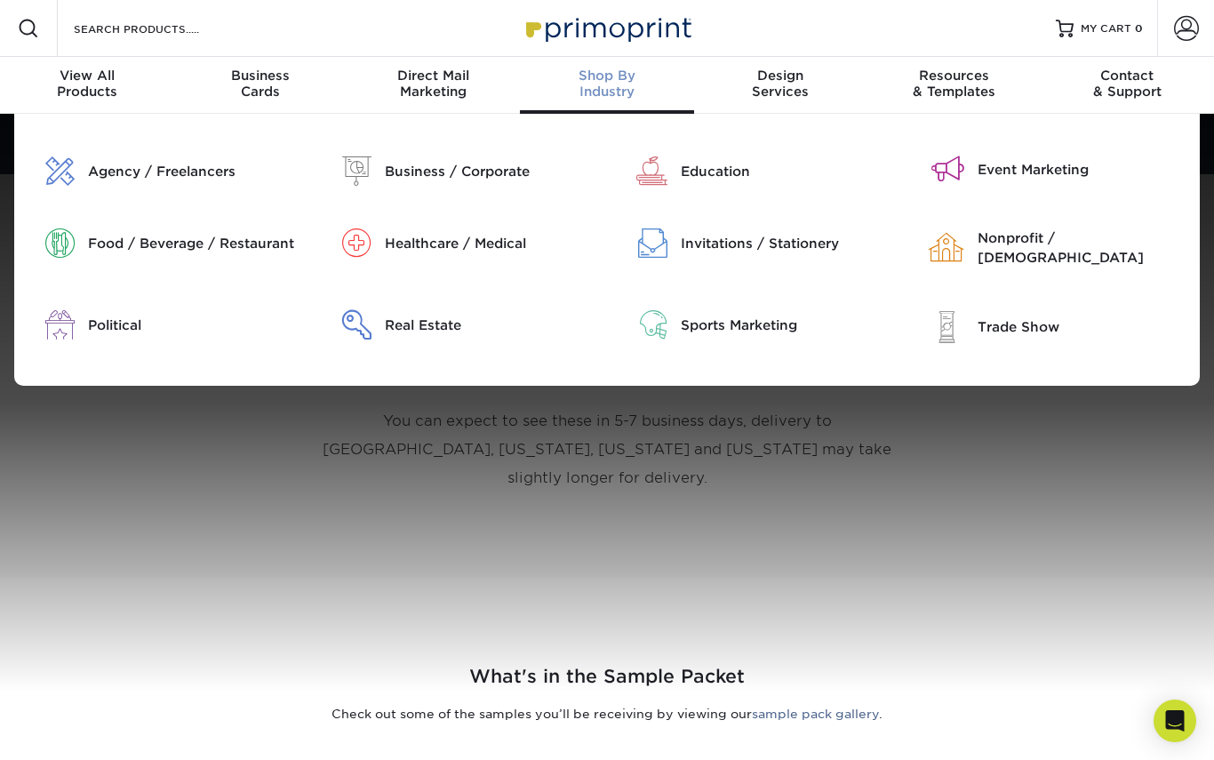
click at [785, 240] on div "Invitations / Stationery" at bounding box center [784, 244] width 209 height 20
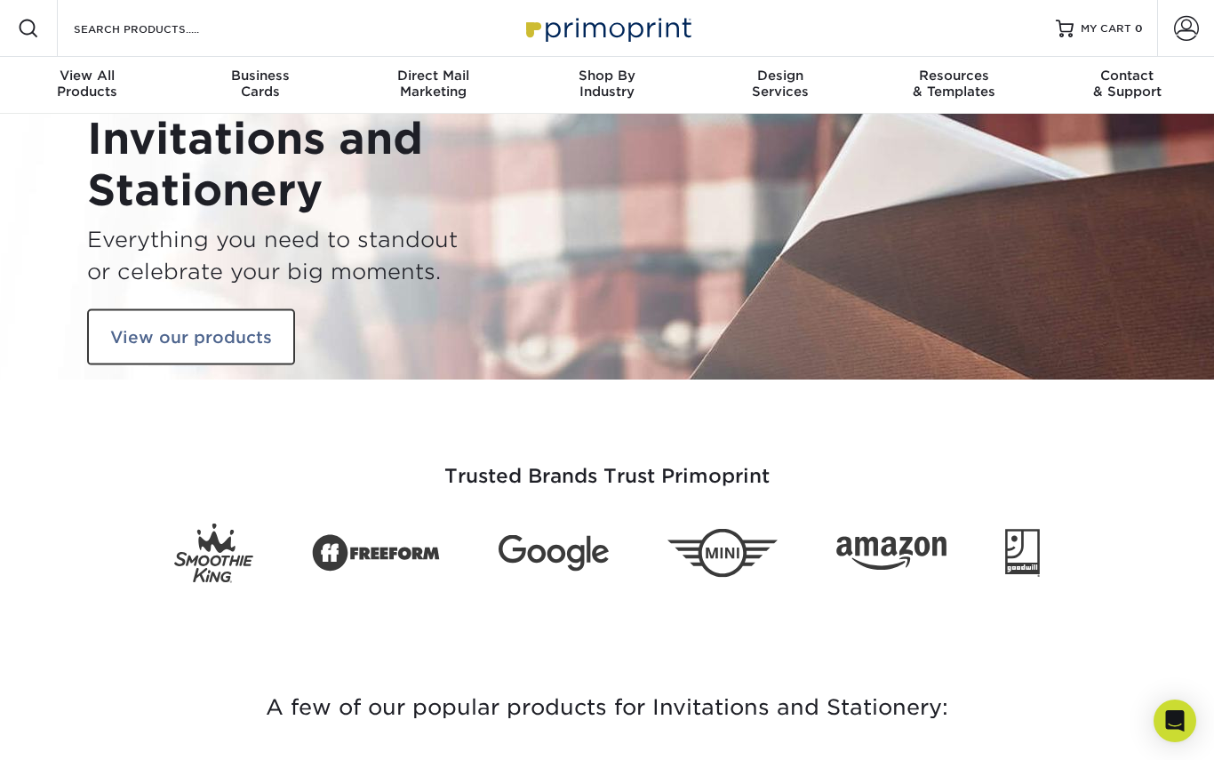
click at [800, 62] on link "Design Services" at bounding box center [780, 85] width 173 height 57
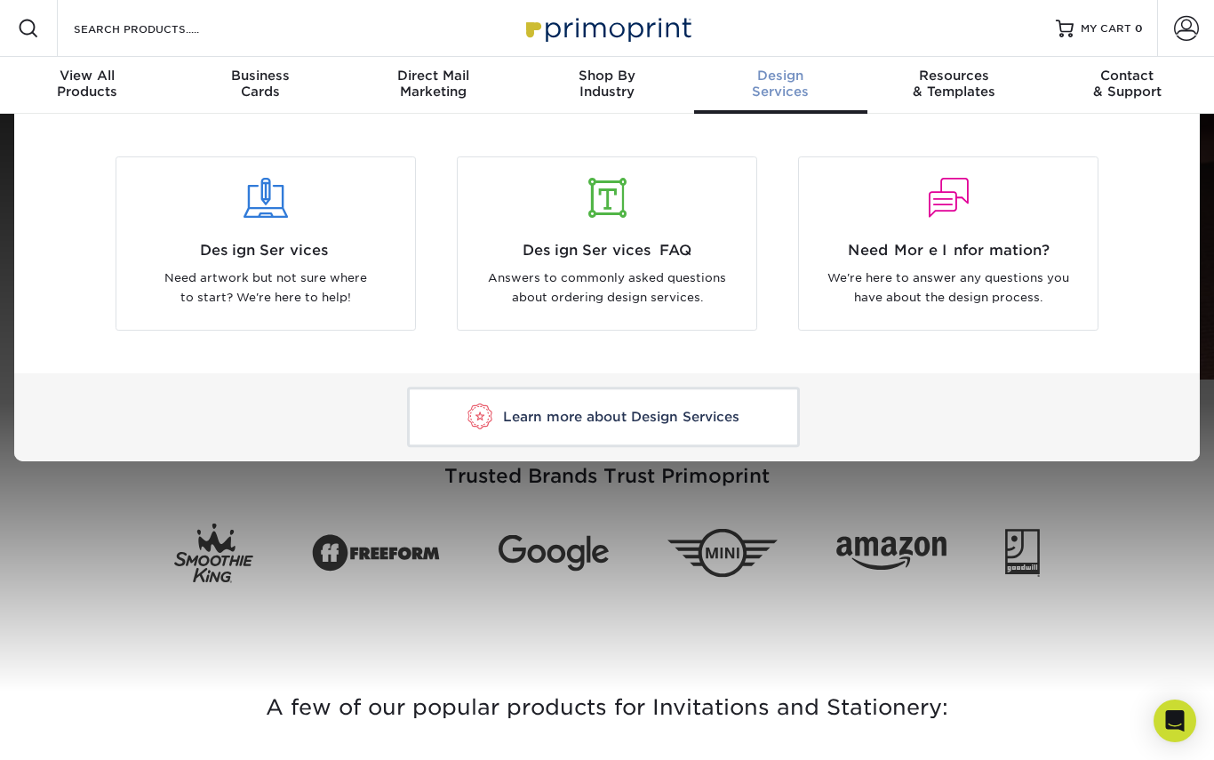
click at [982, 78] on span "Resources" at bounding box center [953, 76] width 173 height 16
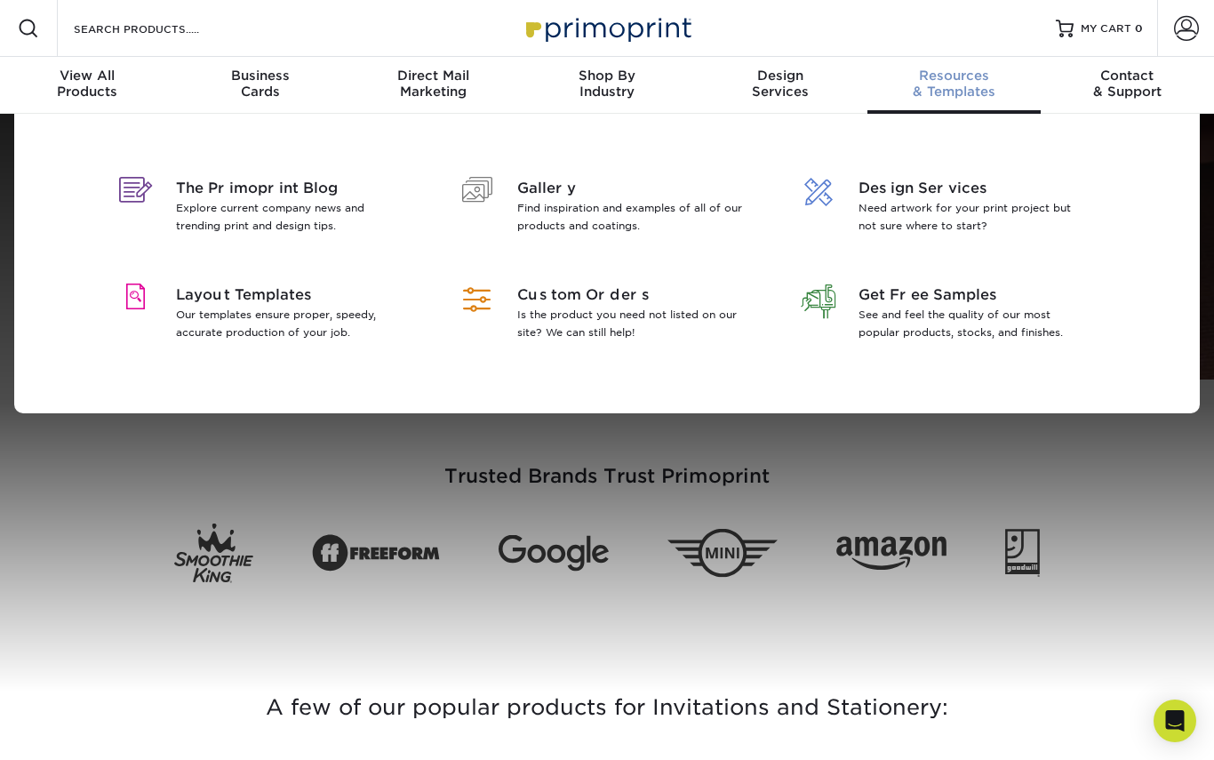
click at [730, 190] on span "Gallery" at bounding box center [632, 188] width 230 height 21
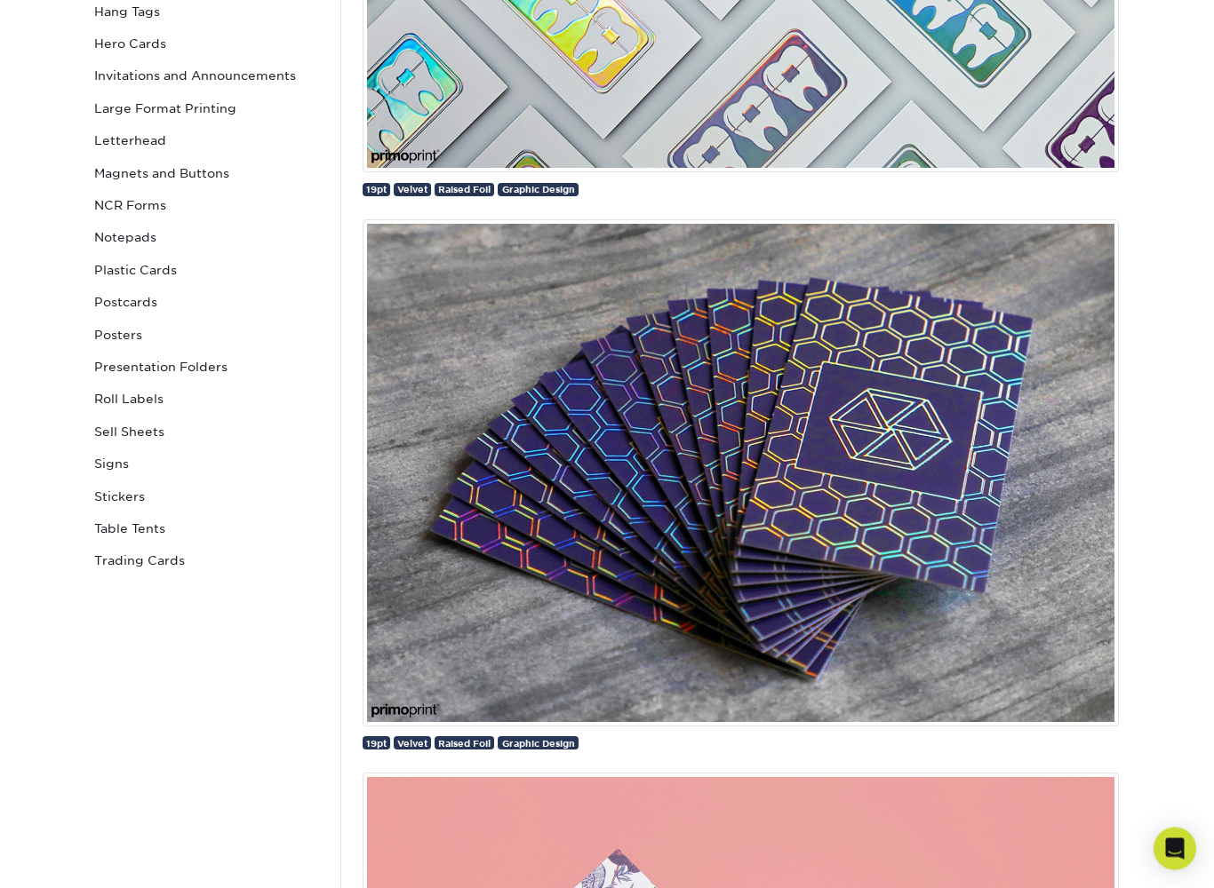
scroll to position [583, 0]
click at [131, 259] on link "Plastic Cards" at bounding box center [207, 270] width 240 height 32
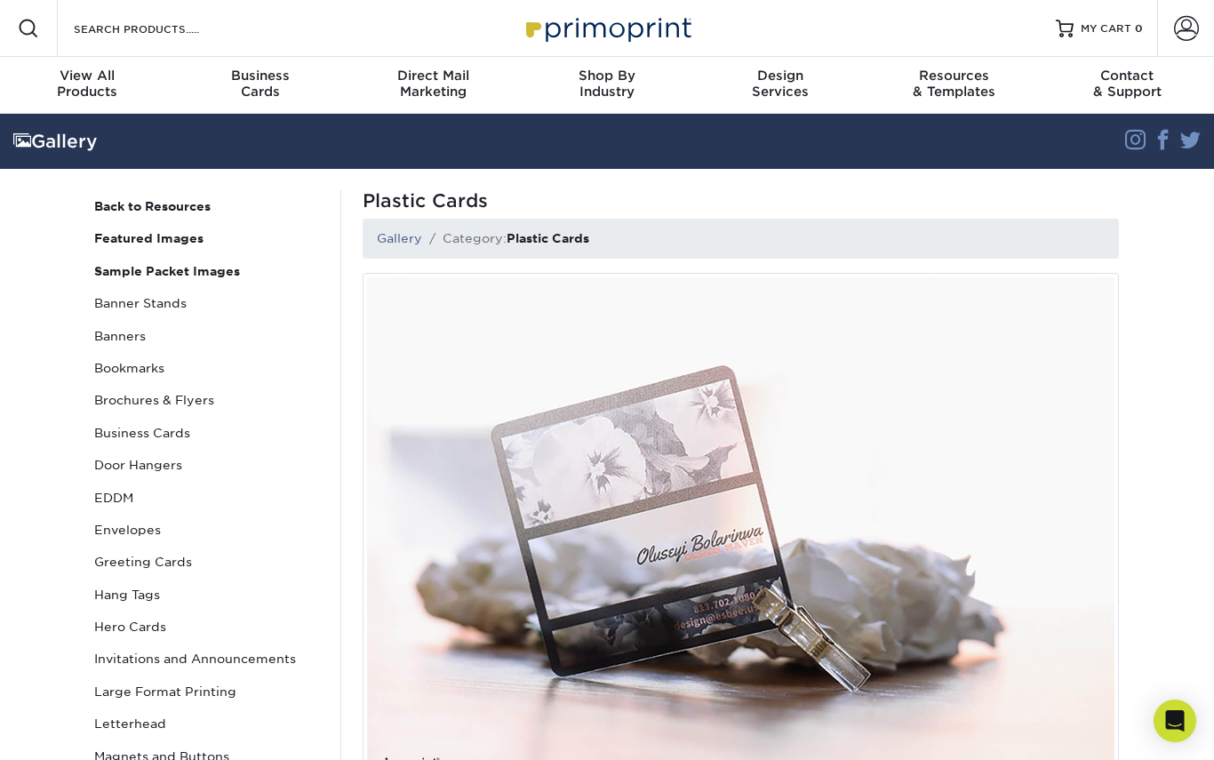
click at [1143, 68] on span "Contact" at bounding box center [1126, 76] width 173 height 16
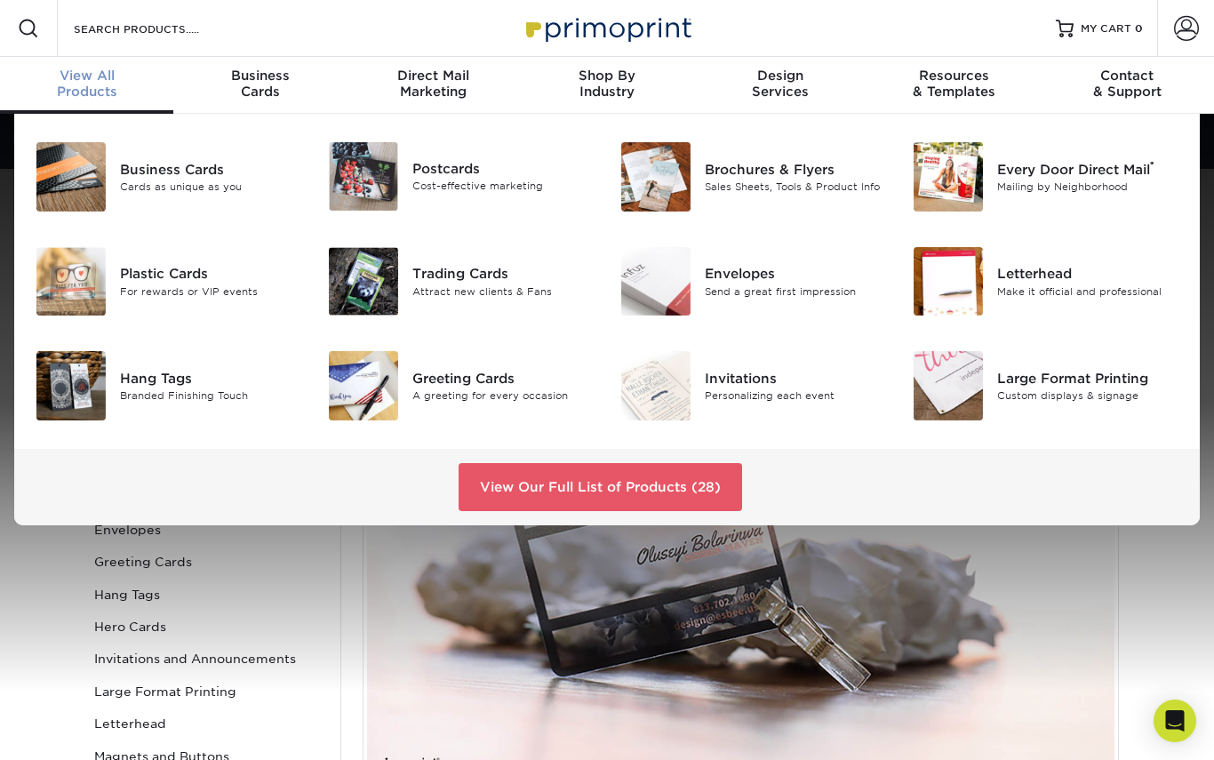
click at [133, 301] on div "Plastic Cards For rewards or VIP events" at bounding box center [217, 281] width 195 height 69
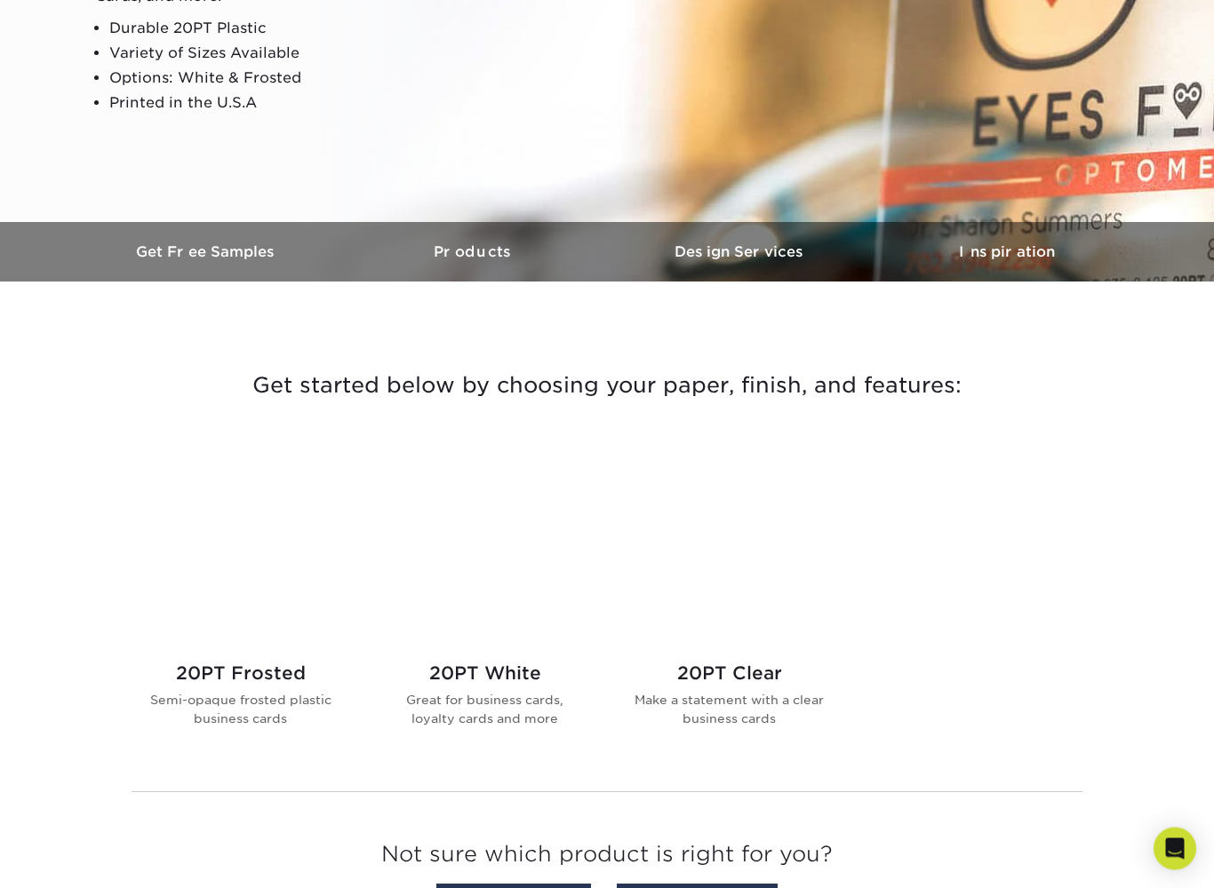
scroll to position [345, 0]
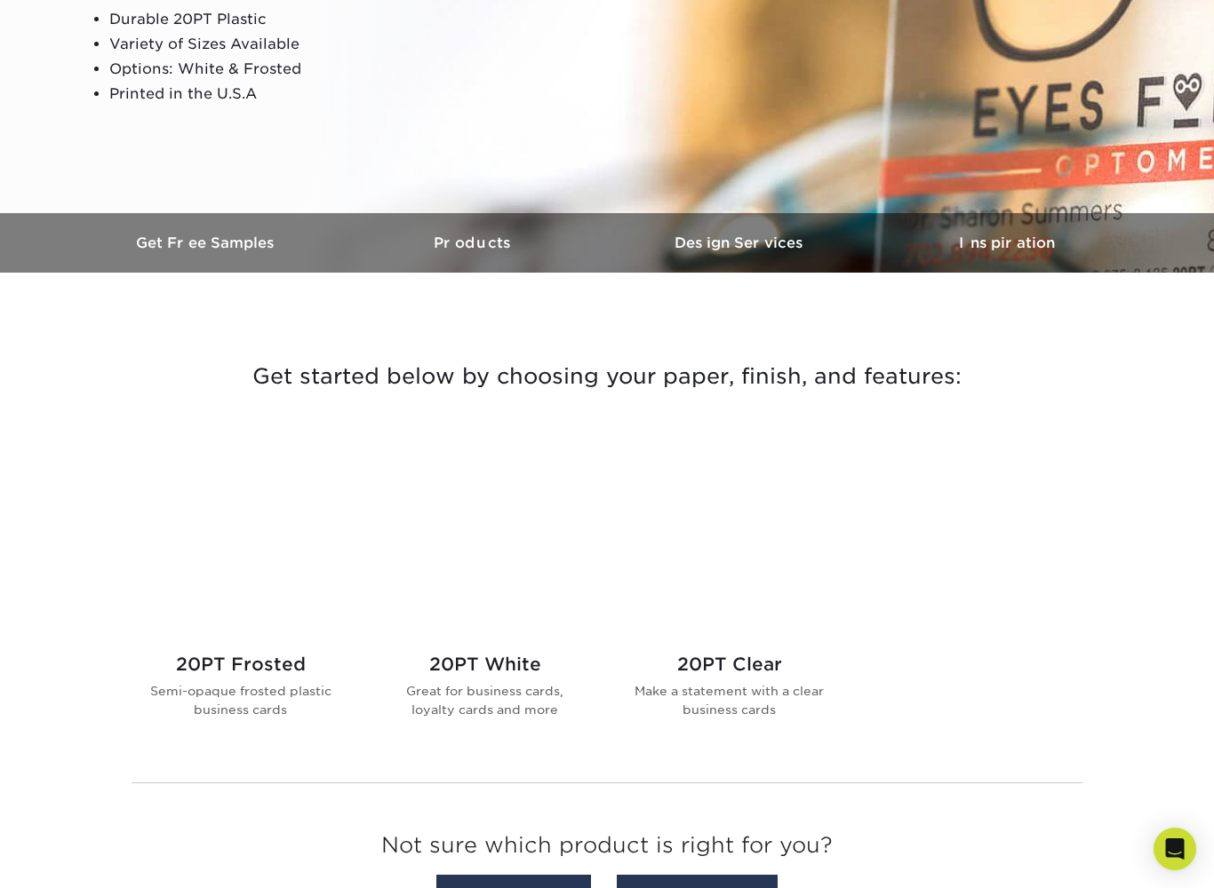
click at [453, 252] on link "Products" at bounding box center [473, 243] width 267 height 60
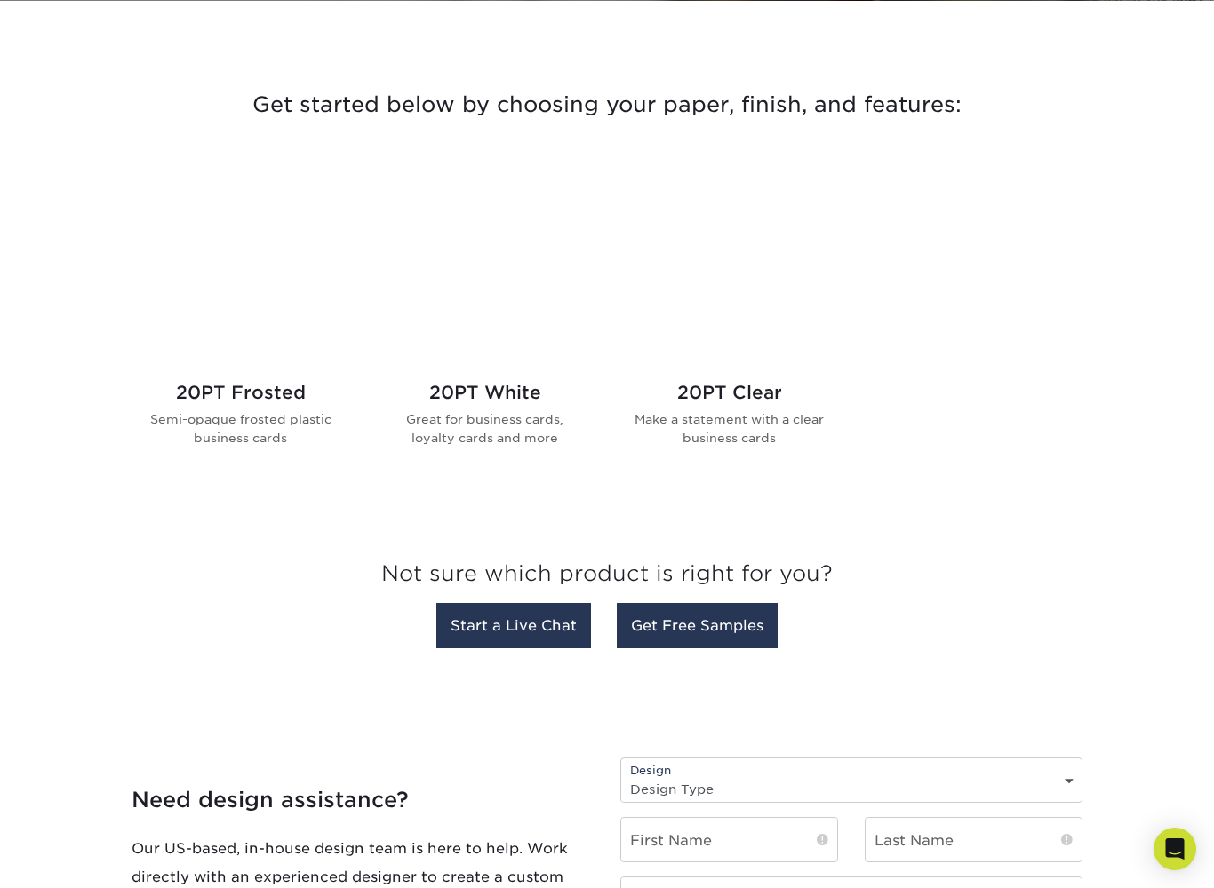
scroll to position [617, 0]
click at [202, 401] on h2 "20PT Frosted" at bounding box center [240, 391] width 202 height 21
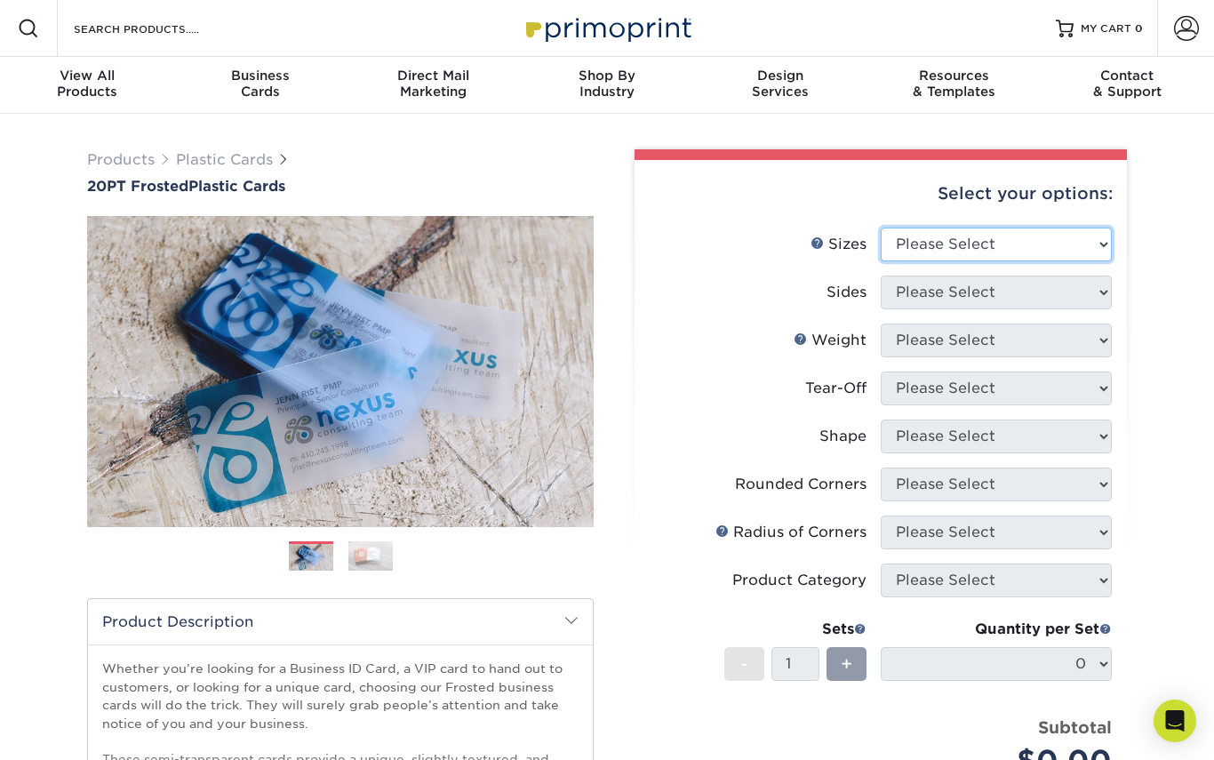
click at [1097, 239] on select "Please Select 2" x 3.5" 2" x 8" 2.12" x 3.375" 2.5" x 2.5" 4.25" x 6"" at bounding box center [995, 244] width 231 height 34
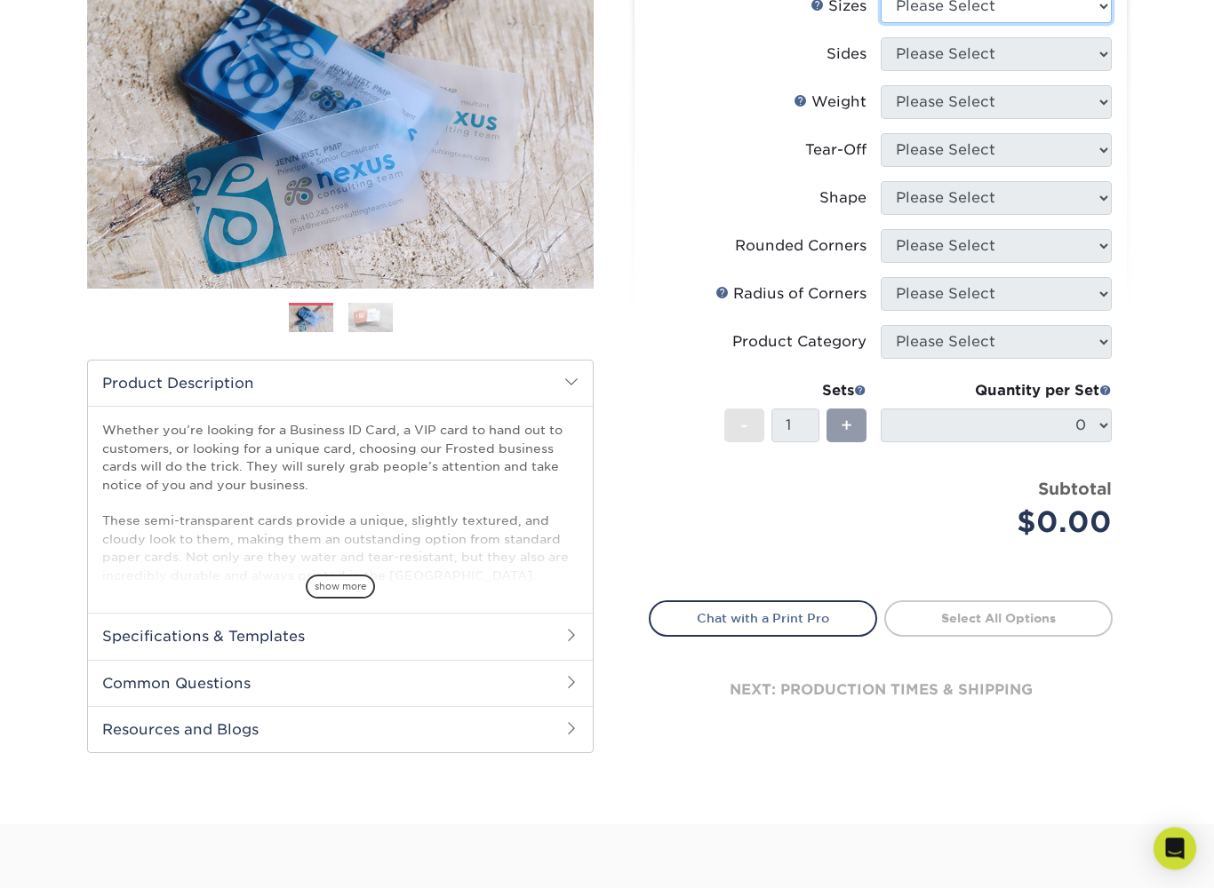
scroll to position [238, 0]
click at [336, 580] on span "show more" at bounding box center [340, 587] width 69 height 24
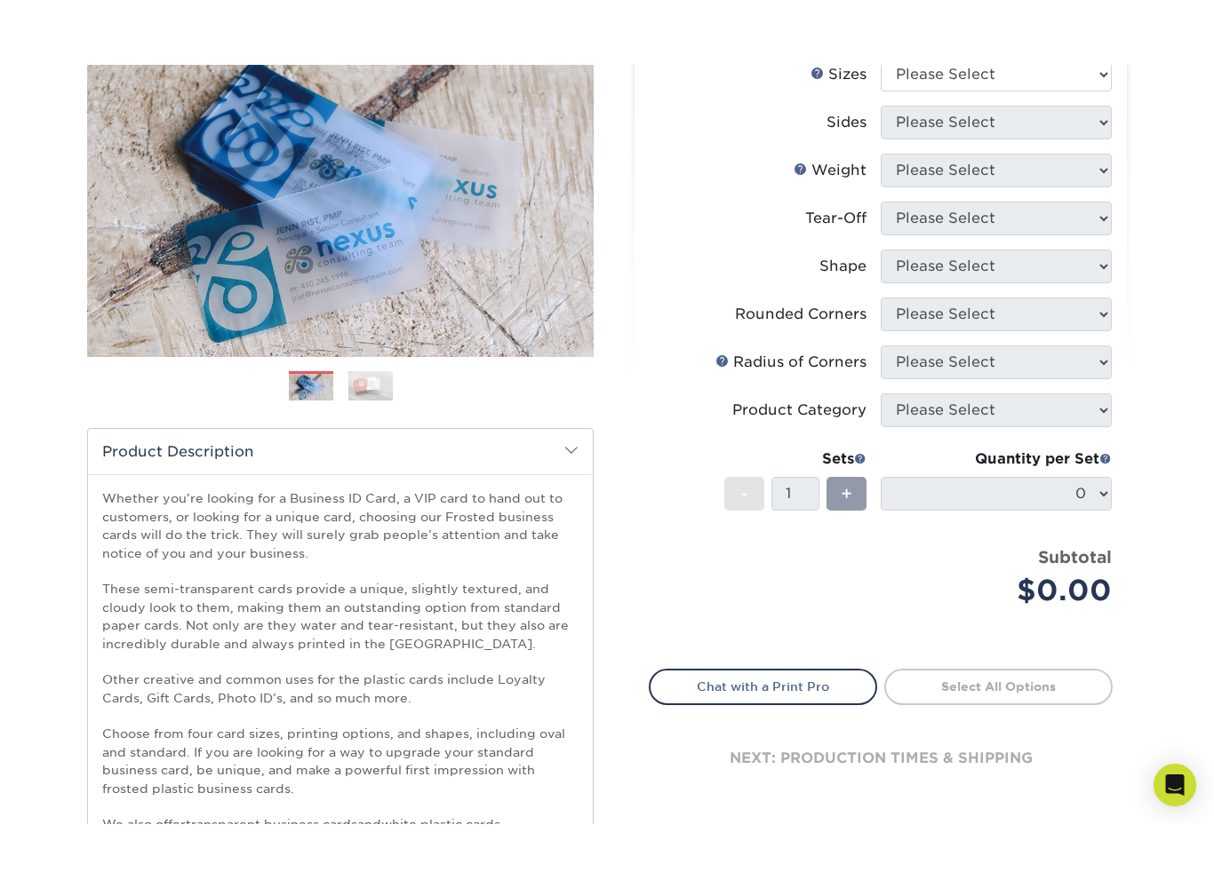
scroll to position [124, 0]
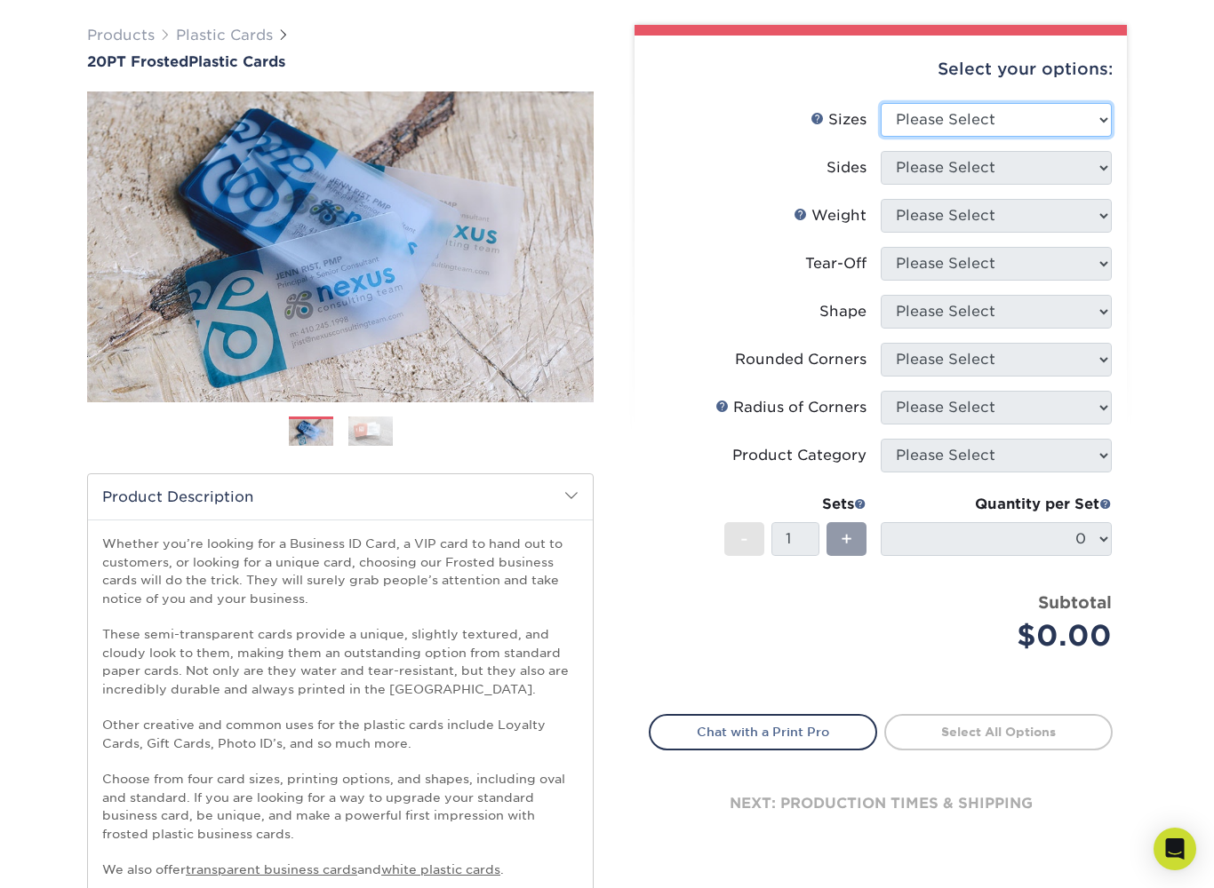
click at [1096, 116] on select "Please Select 2" x 3.5" 2" x 8" 2.12" x 3.375" 2.5" x 2.5" 4.25" x 6"" at bounding box center [995, 120] width 231 height 34
select select "2.00x3.50"
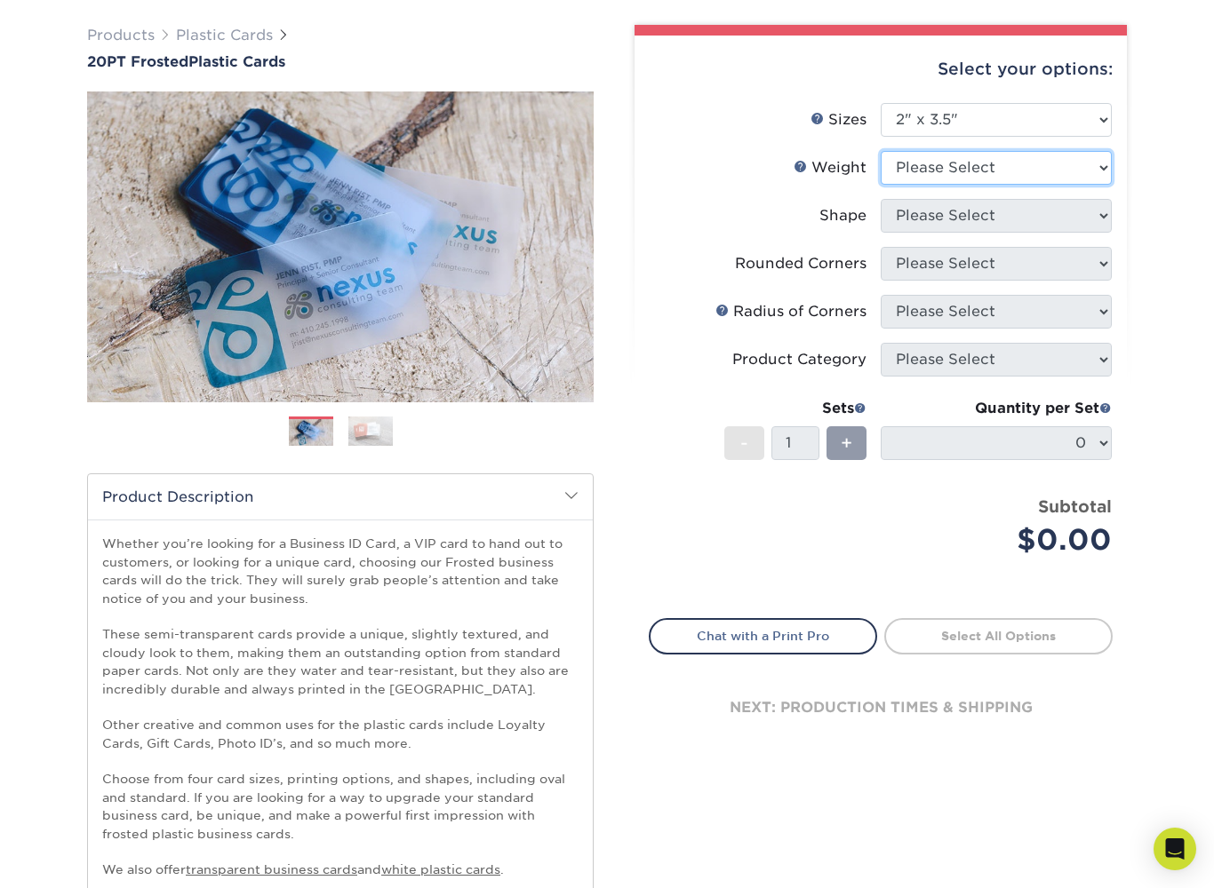
click at [1091, 167] on select "Please Select 20PT Frosted Plastic 20PT Frosted Plastic" at bounding box center [995, 168] width 231 height 34
select select "20PT Frosted Plastic"
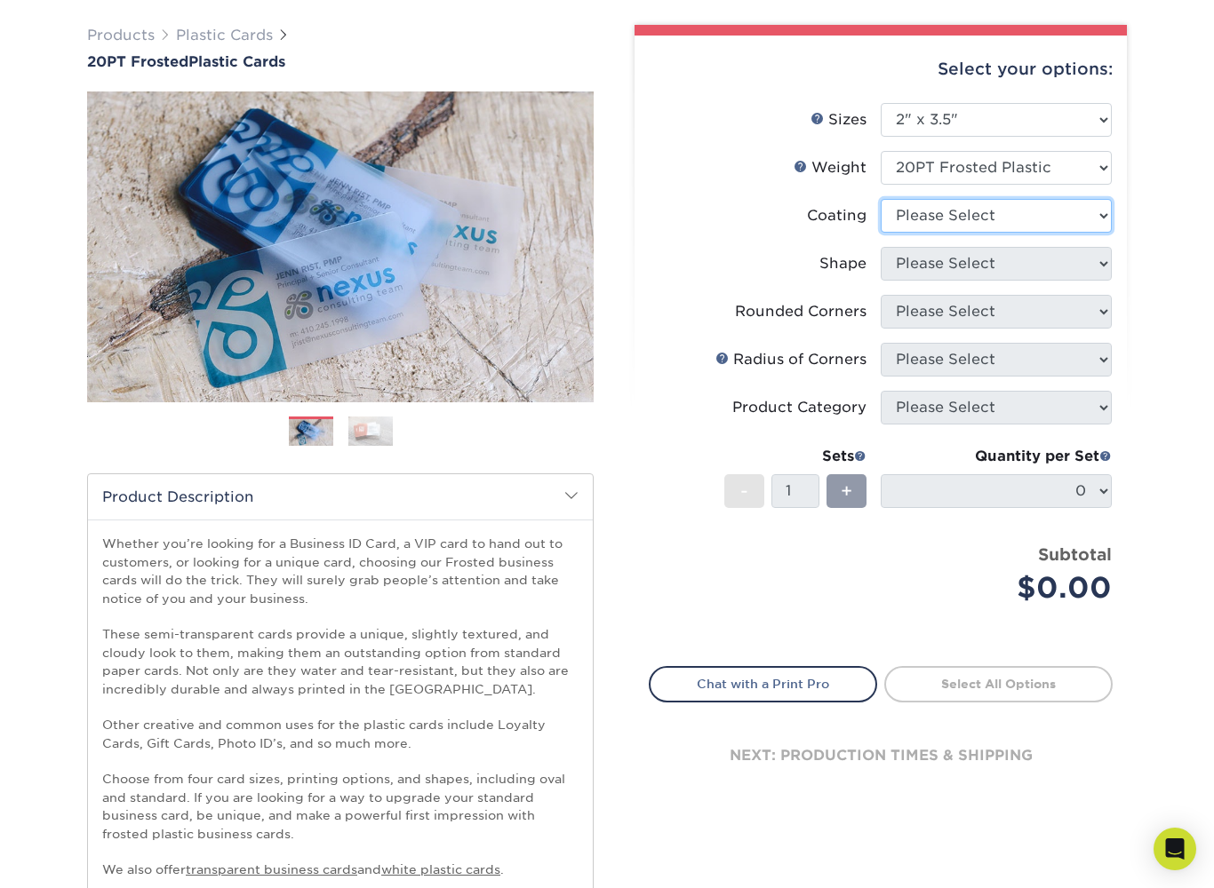
click at [1077, 219] on select at bounding box center [995, 216] width 231 height 34
click at [999, 202] on select at bounding box center [995, 216] width 231 height 34
select select "3e7618de-abca-4bda-9f97-8b9129e913d8"
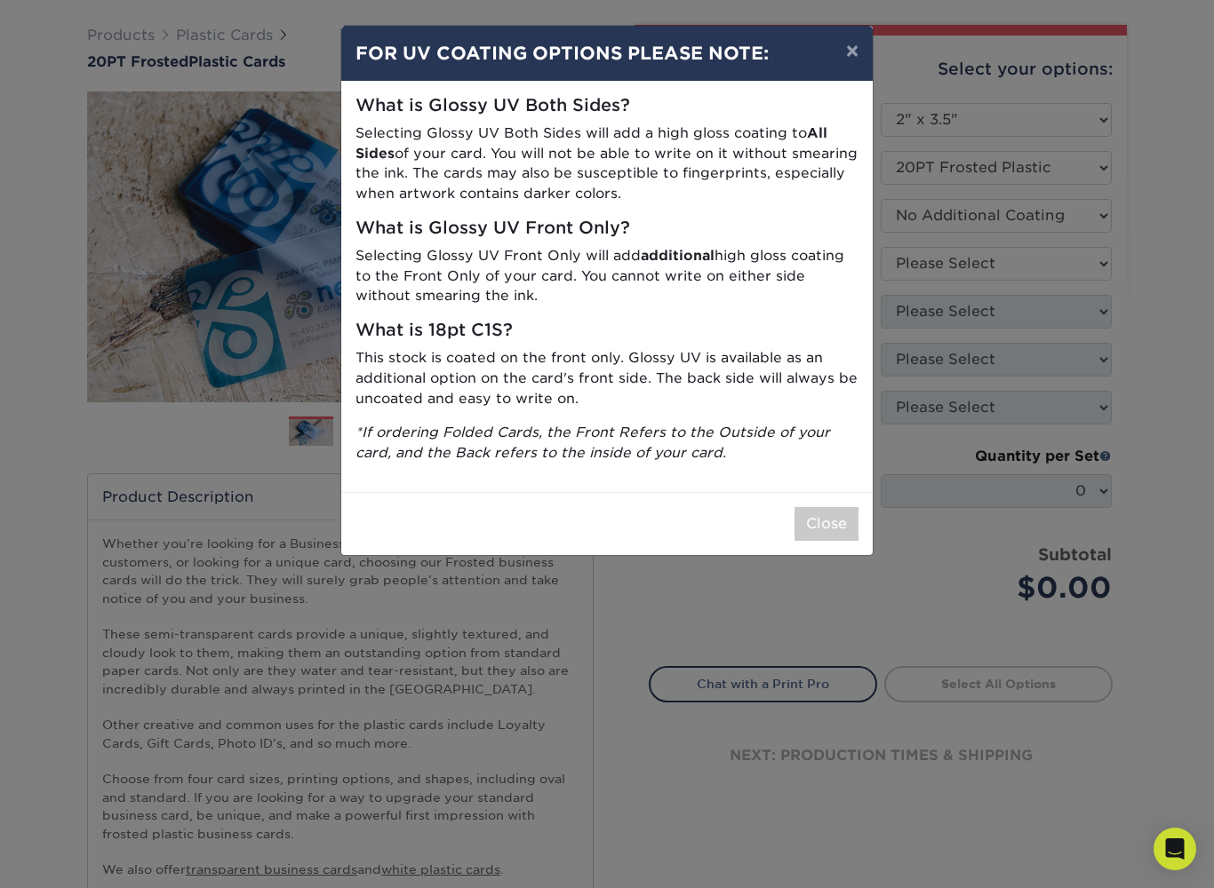
click at [852, 51] on button "×" at bounding box center [852, 51] width 41 height 50
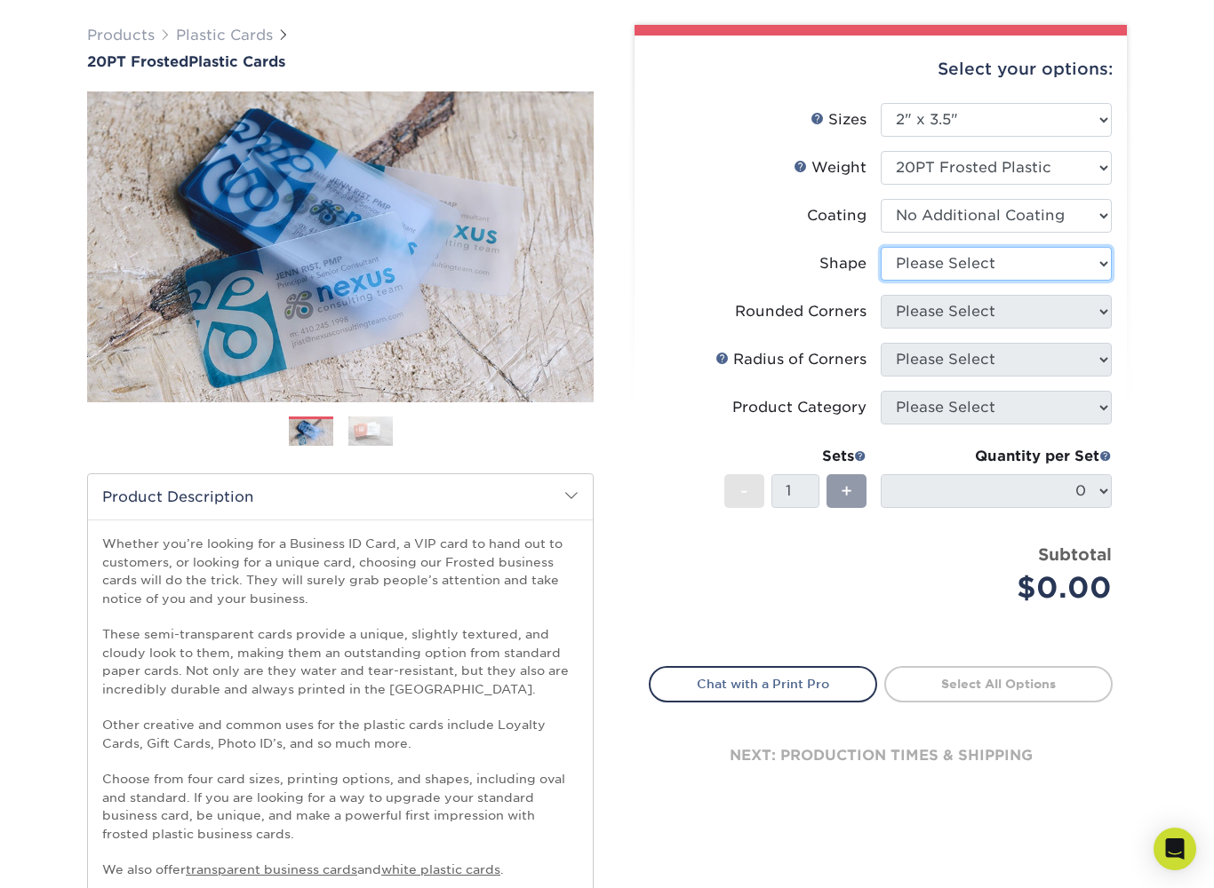
click at [1055, 254] on select "Please Select Oval Standard" at bounding box center [995, 264] width 231 height 34
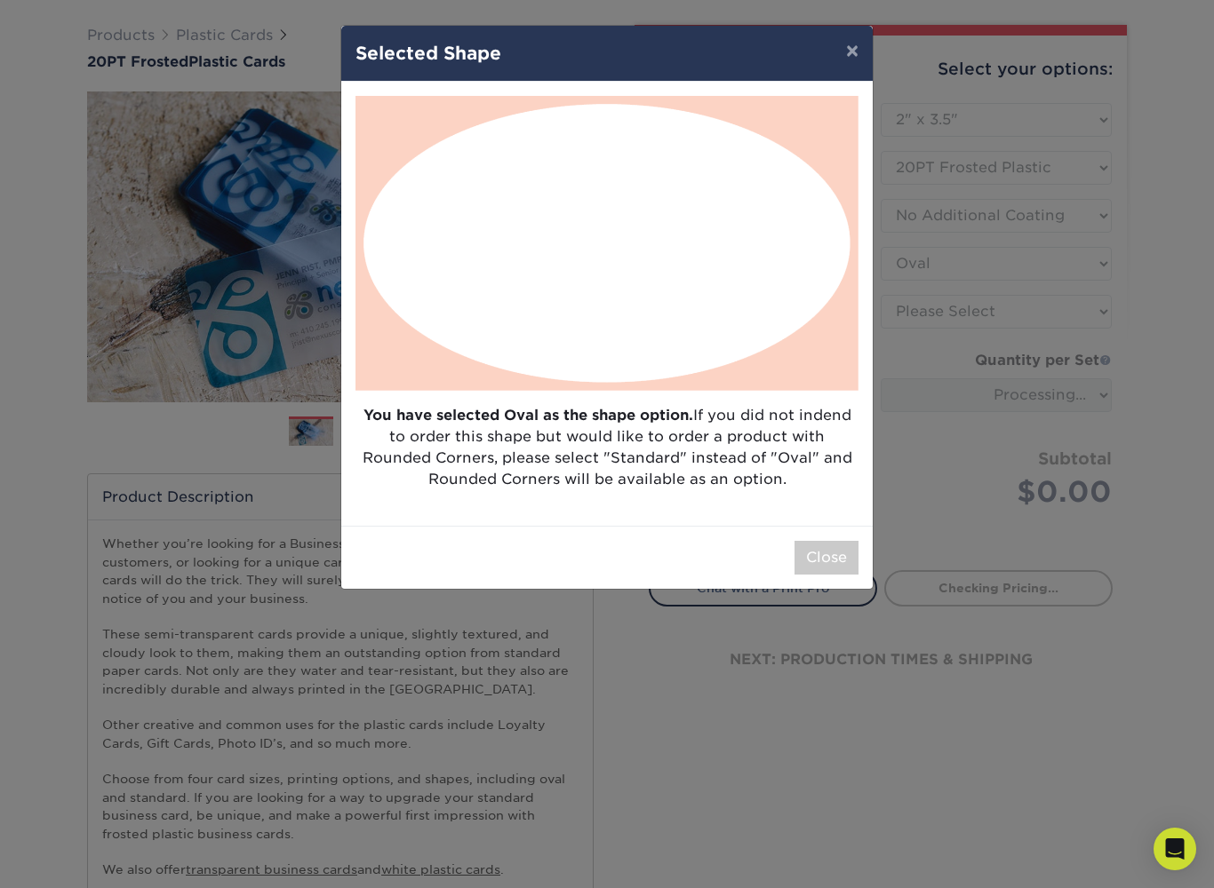
click at [856, 44] on button "×" at bounding box center [852, 51] width 41 height 50
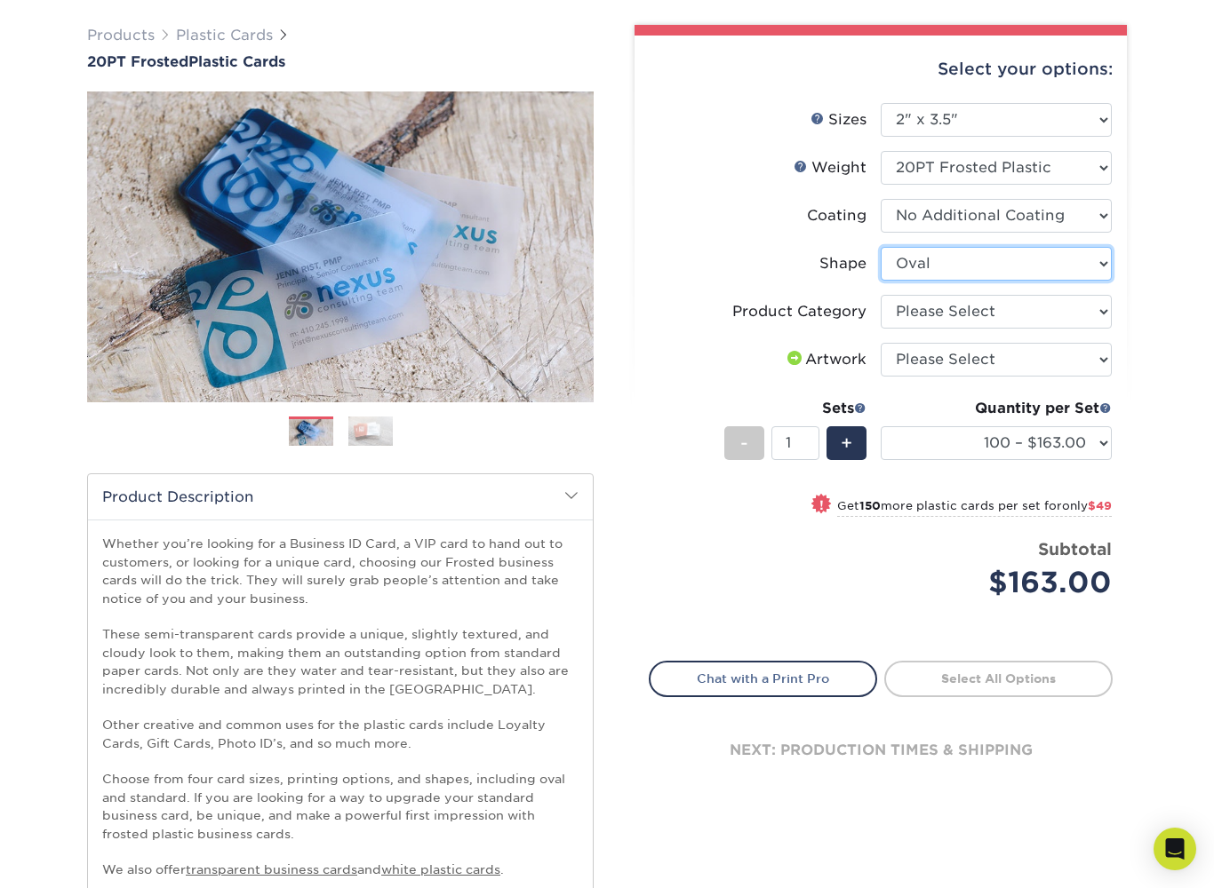
click at [1027, 265] on select "Please Select Oval Standard" at bounding box center [995, 264] width 231 height 34
select select "standard"
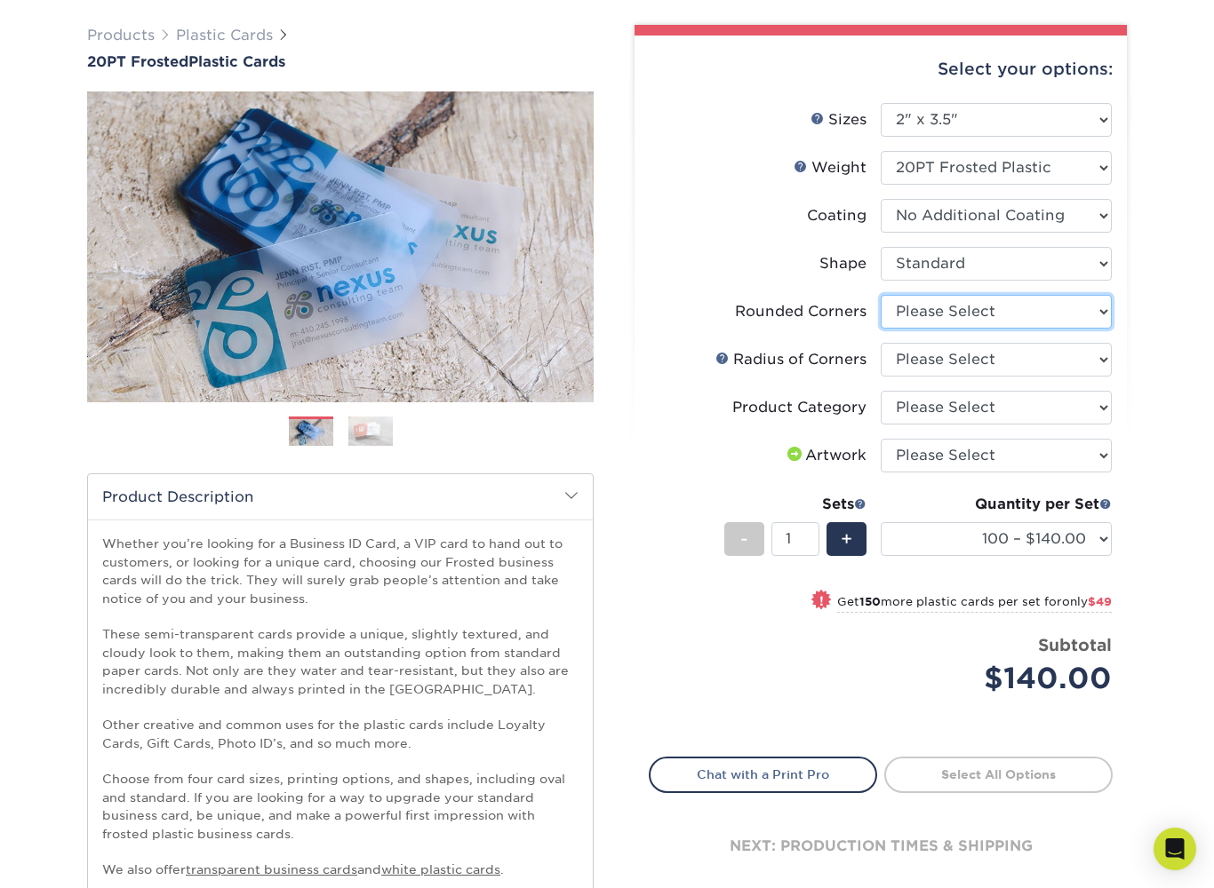
click at [1077, 312] on select "Please Select Yes - Round 4 Corners" at bounding box center [995, 312] width 231 height 34
select select "7672df9e-0e0a-464d-8e1f-920c575e4da3"
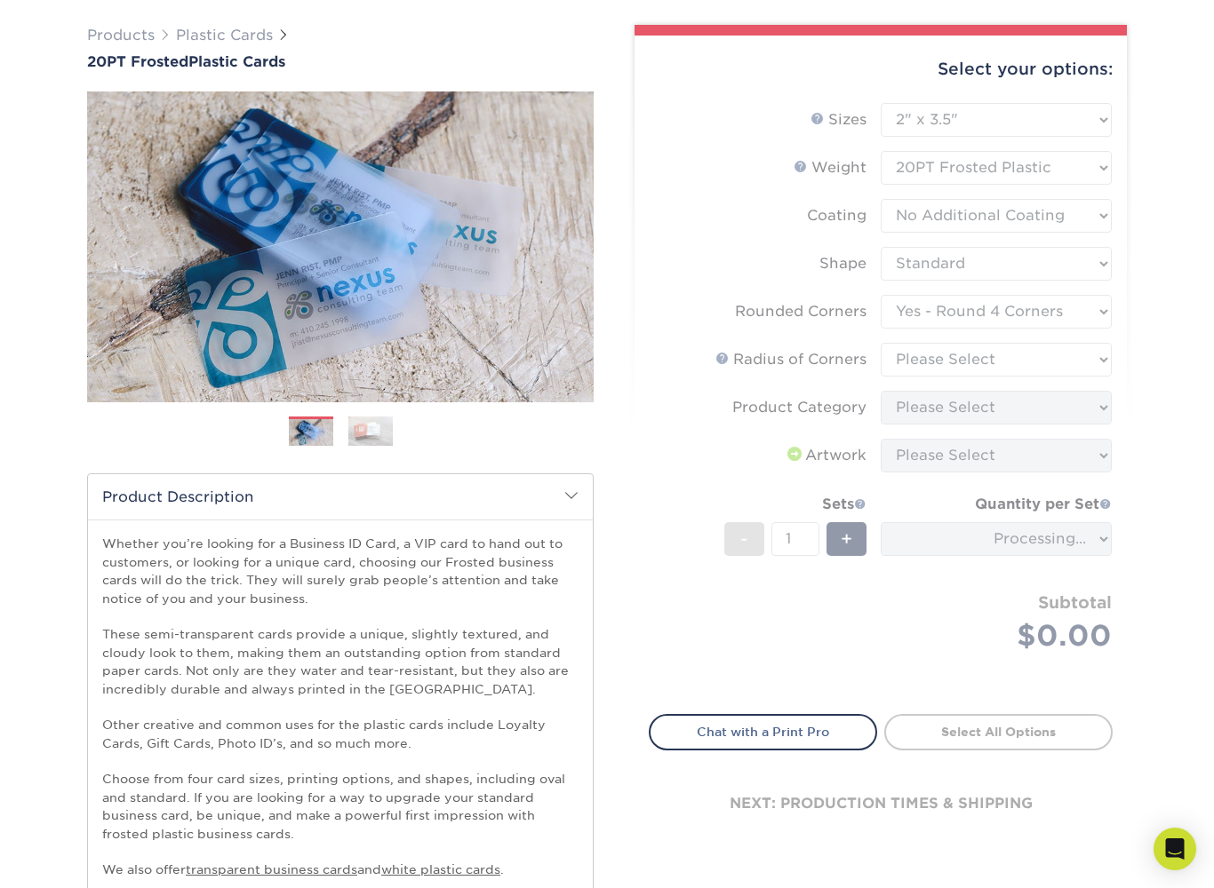
click at [1055, 353] on form "Sizes Help Sizes Please Select 2" x 3.5" 2" x 8" 2.12" x 3.375" 2.5" x 2.5" 4.2…" at bounding box center [881, 398] width 464 height 591
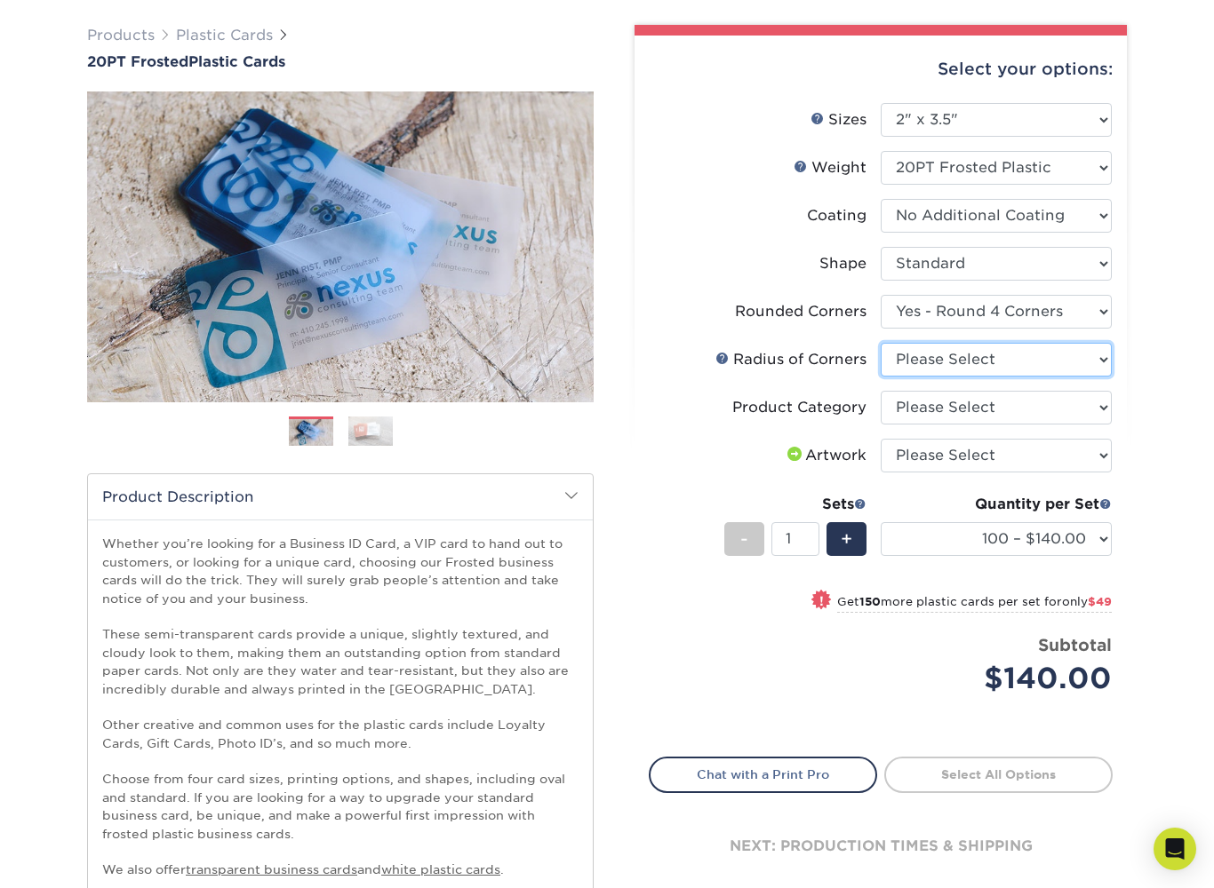
click at [1054, 363] on select "Please Select Rounded 1/8" Rounded 1/4"" at bounding box center [995, 360] width 231 height 34
select select "589680c7-ee9a-431b-9d12-d7aeb1386a97"
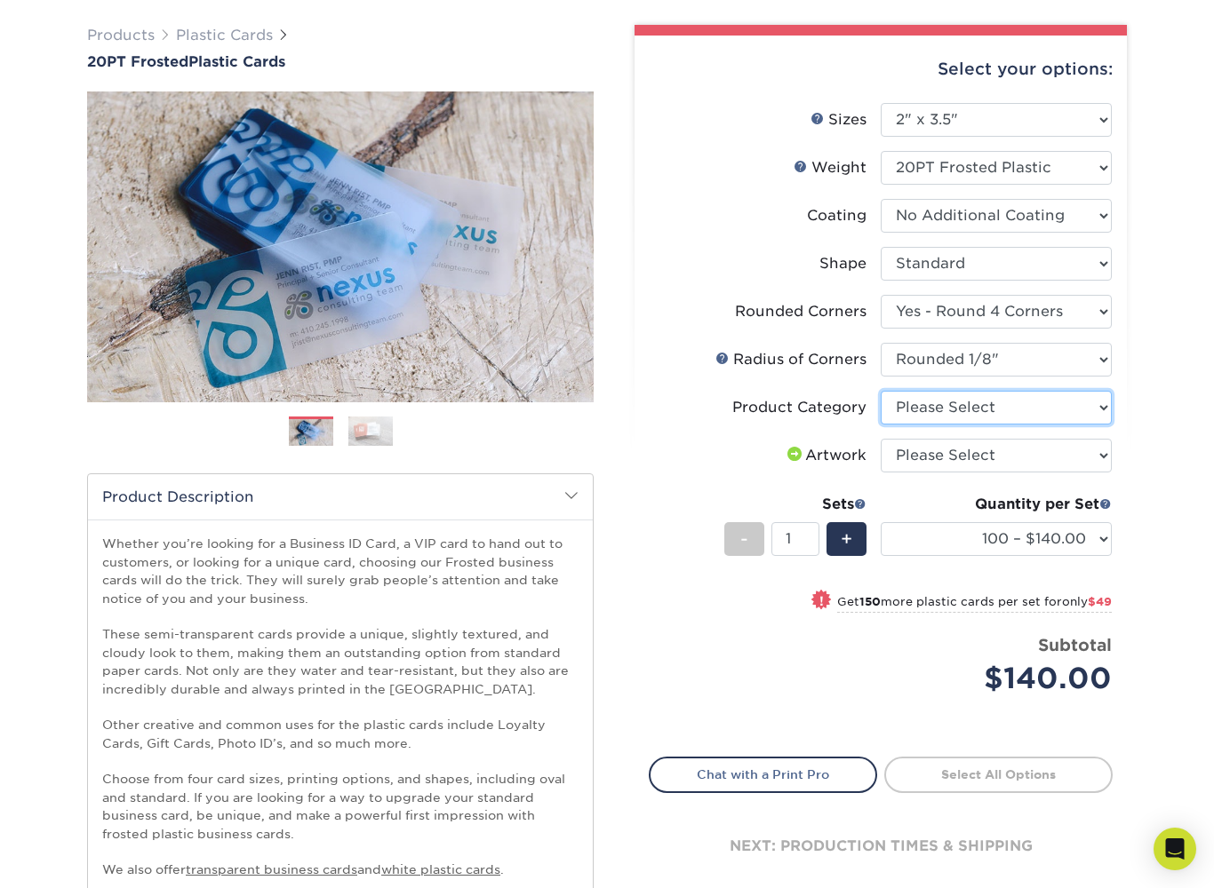
click at [1067, 396] on select "Please Select Business Cards" at bounding box center [995, 408] width 231 height 34
select select "3b5148f1-0588-4f88-a218-97bcfdce65c1"
click at [1054, 451] on select "Please Select I will upload files I need a design - $100" at bounding box center [995, 456] width 231 height 34
select select "upload"
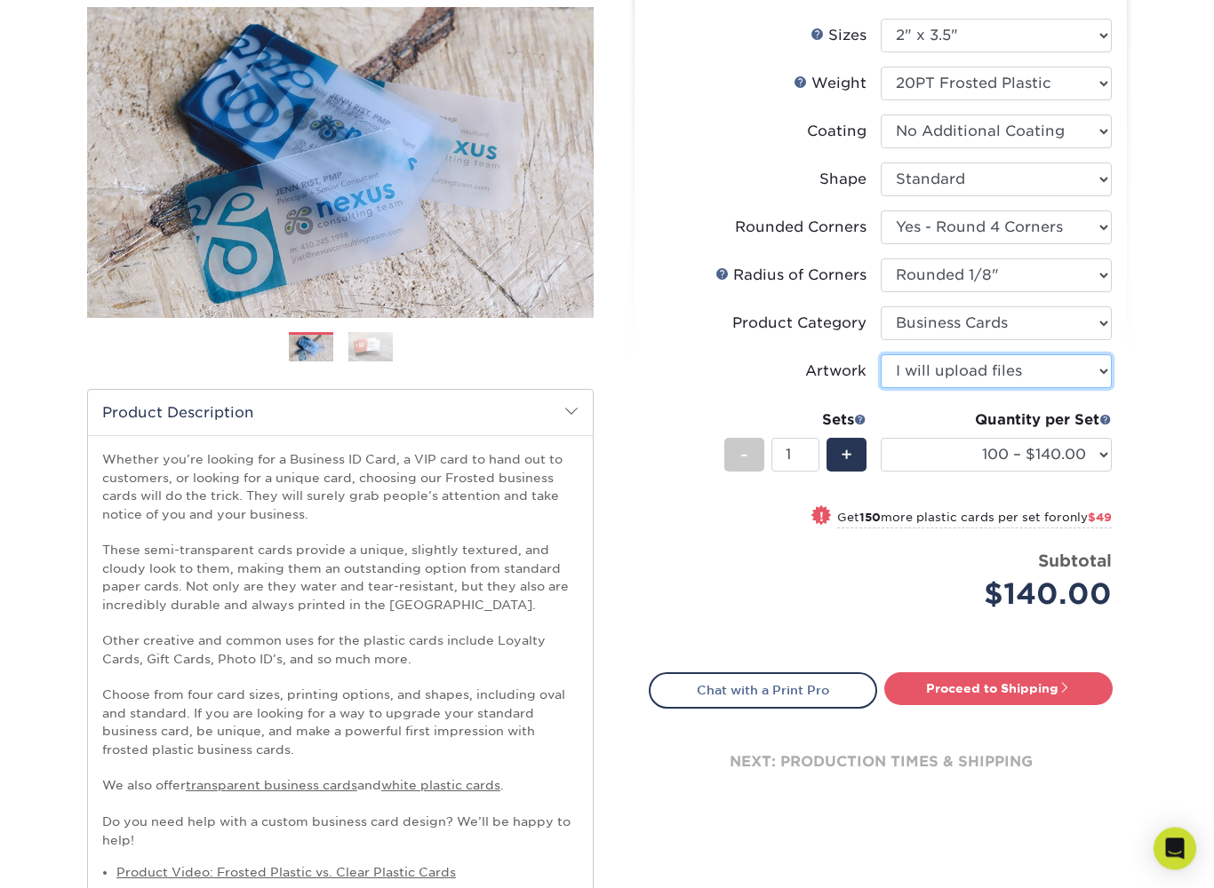
scroll to position [209, 0]
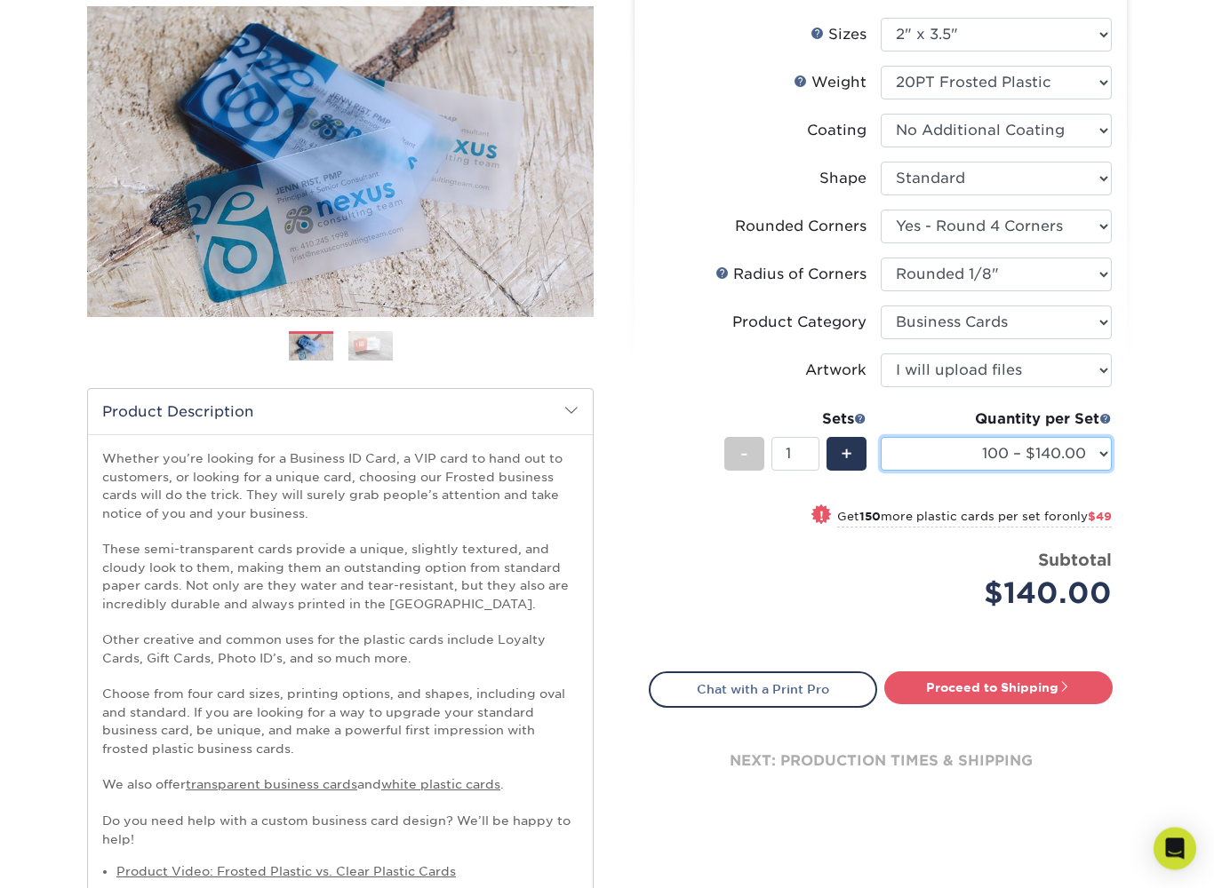
click at [1099, 449] on select "100 – $140.00 250 – $189.00 500 – $243.00 1000 – $272.00 2500 – $657.00 5000 – …" at bounding box center [995, 455] width 231 height 34
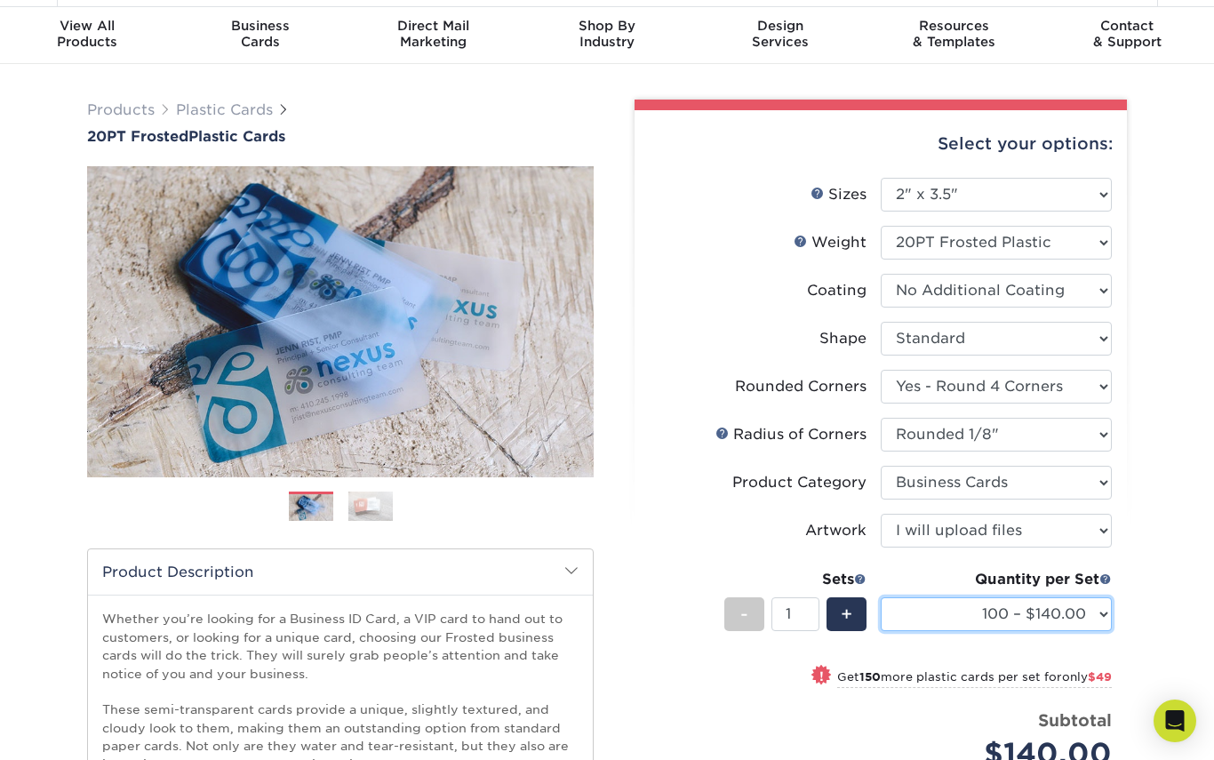
scroll to position [0, 0]
